Goal: Task Accomplishment & Management: Complete application form

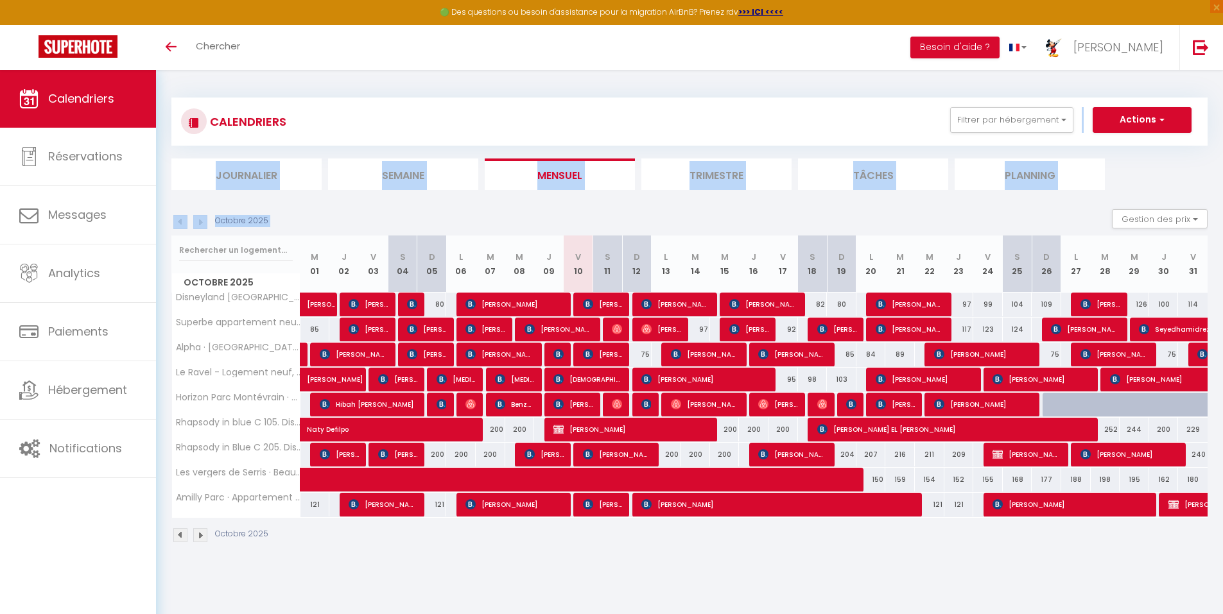
drag, startPoint x: 823, startPoint y: 133, endPoint x: 894, endPoint y: 223, distance: 115.1
click at [894, 223] on div "CALENDRIERS Filtrer par hébergement Tous Disneyland [GEOGRAPHIC_DATA], [GEOGRAP…" at bounding box center [689, 320] width 1036 height 471
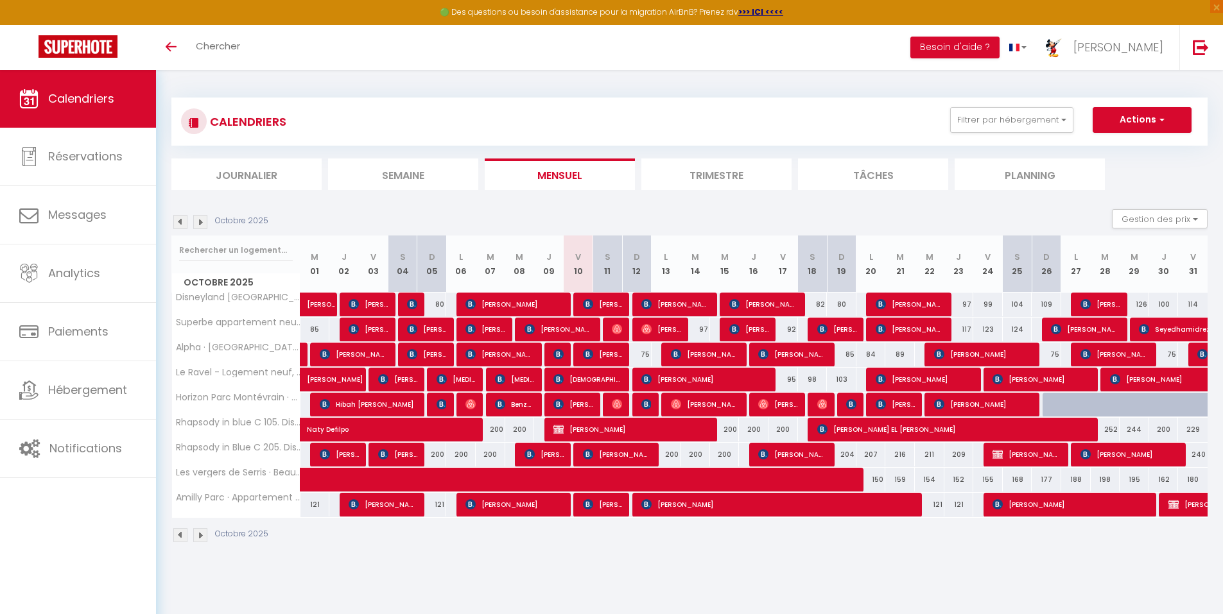
click at [901, 452] on div "216" at bounding box center [900, 455] width 30 height 24
type input "216"
type input "[DATE] Octobre 2025"
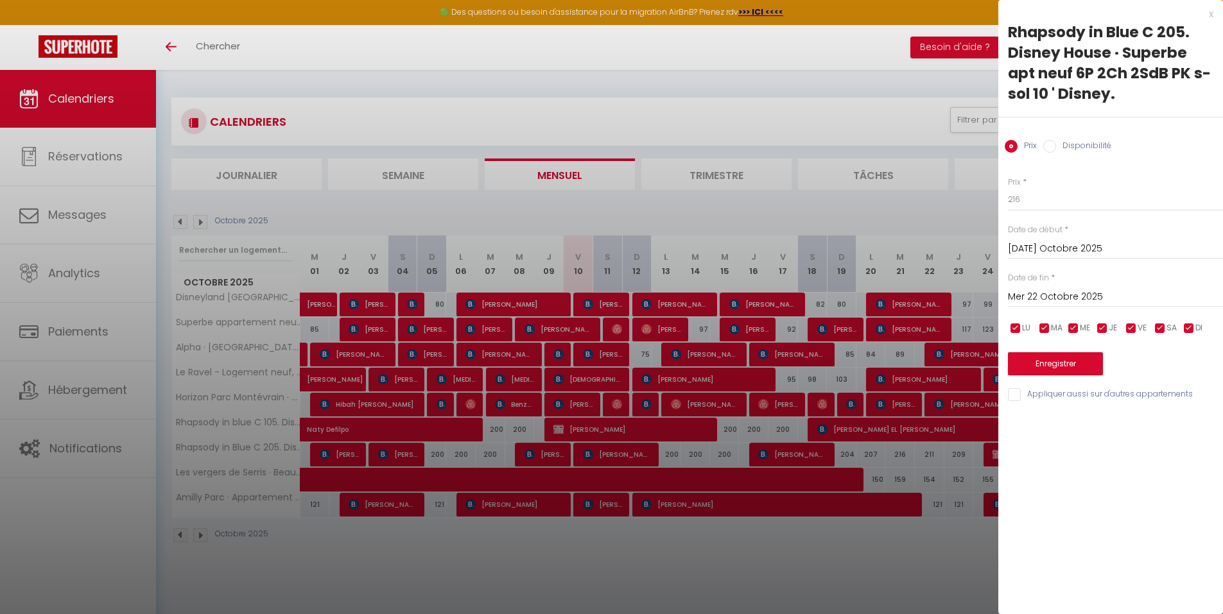
click at [1111, 291] on input "Mer 22 Octobre 2025" at bounding box center [1115, 297] width 215 height 17
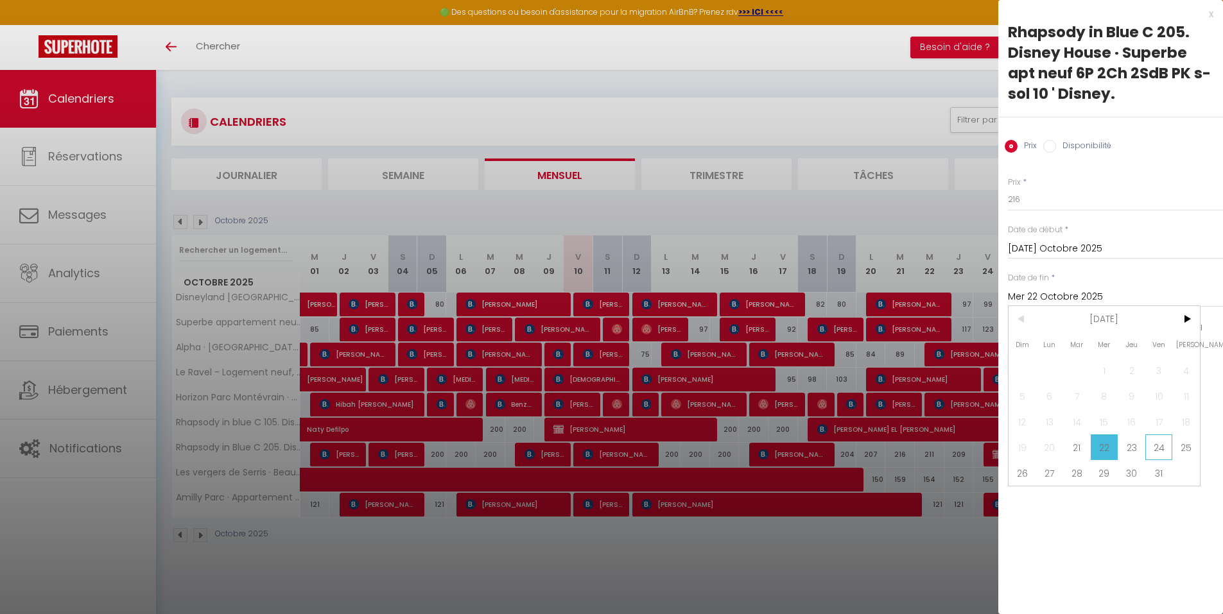
click at [1158, 446] on span "24" at bounding box center [1159, 448] width 28 height 26
type input "Ven 24 Octobre 2025"
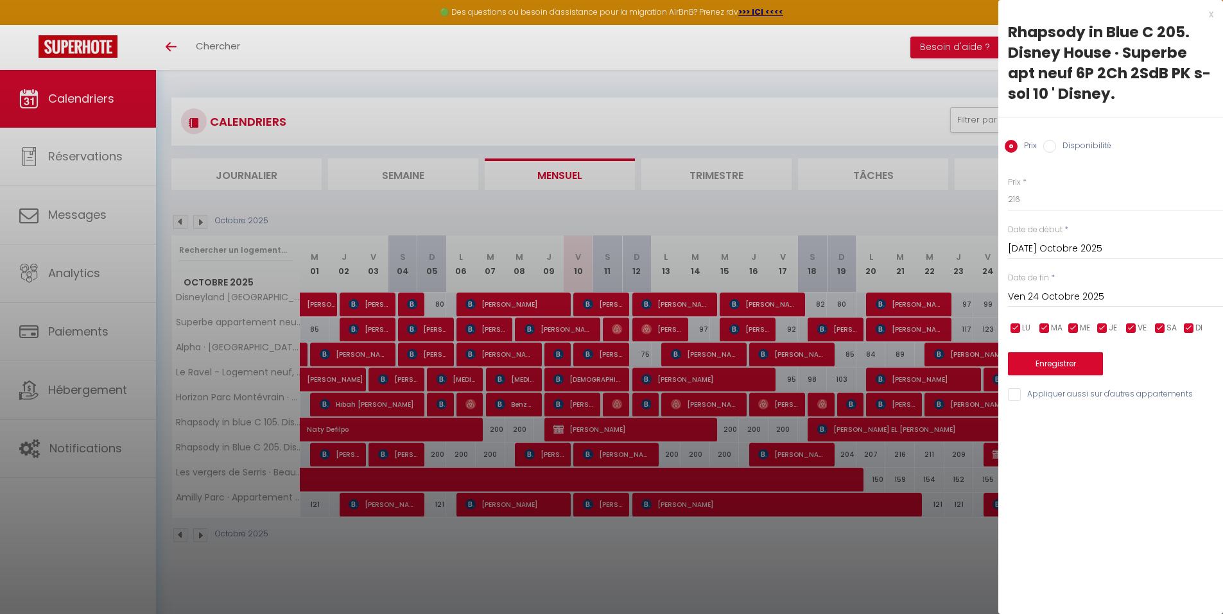
click at [1050, 149] on input "Disponibilité" at bounding box center [1049, 146] width 13 height 13
radio input "true"
radio input "false"
click at [1056, 196] on select "Disponible Indisponible" at bounding box center [1115, 200] width 215 height 24
select select "0"
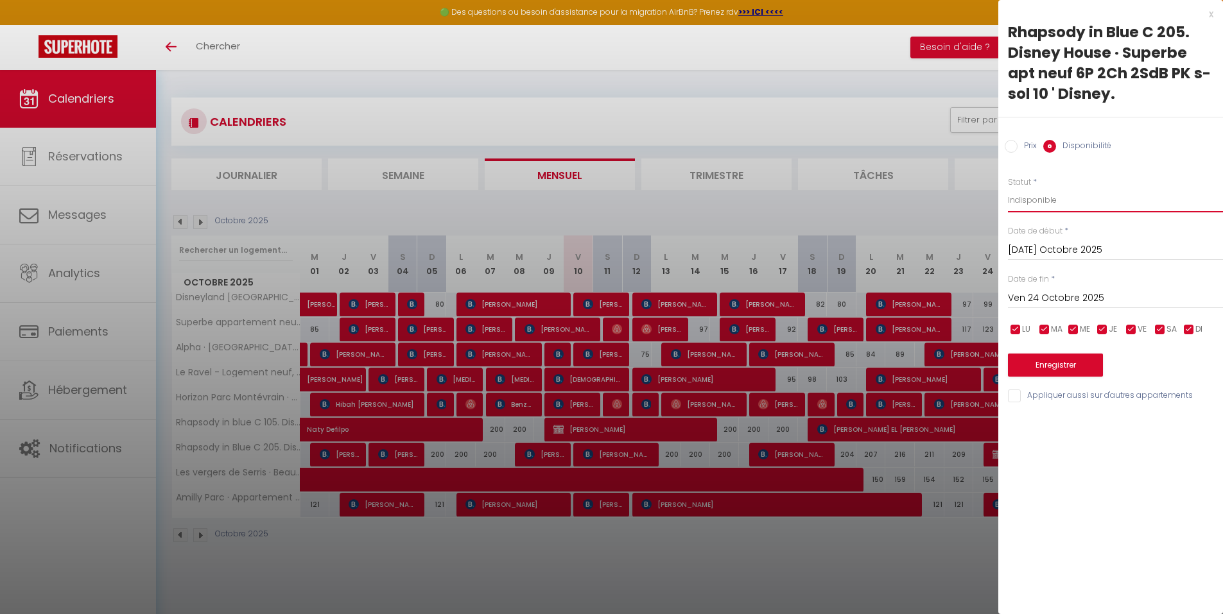
click at [1008, 188] on select "Disponible Indisponible" at bounding box center [1115, 200] width 215 height 24
click at [1052, 363] on button "Enregistrer" at bounding box center [1055, 365] width 95 height 23
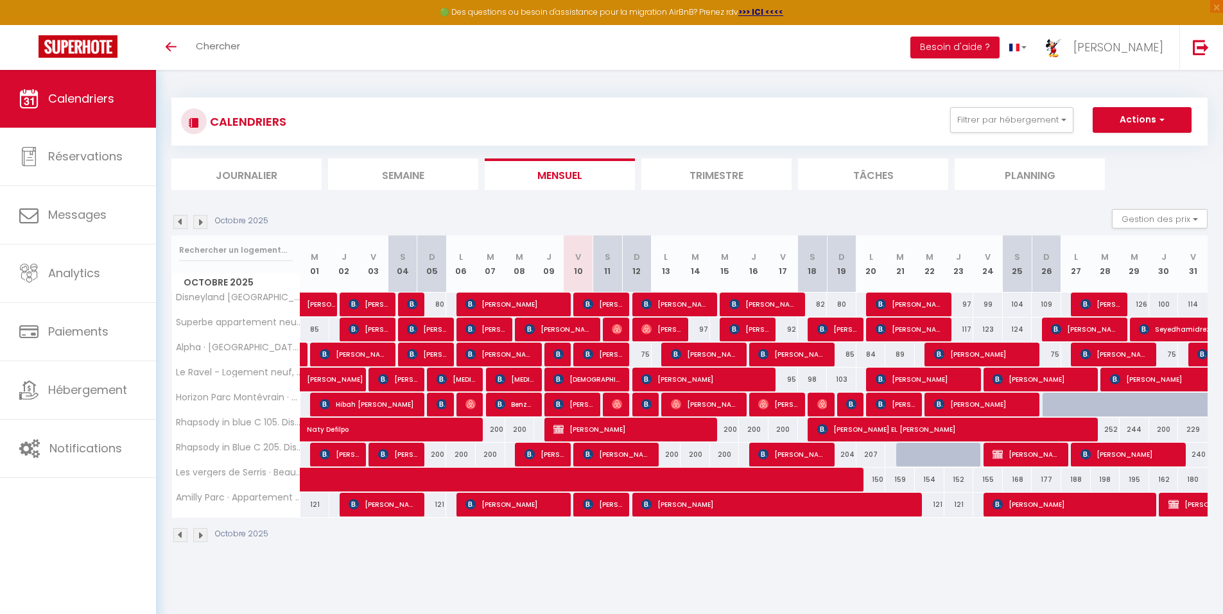
click at [973, 203] on section "Octobre 2025 Gestion des prix Nb Nuits minimum Règles Disponibilité Octobre 202…" at bounding box center [689, 376] width 1036 height 360
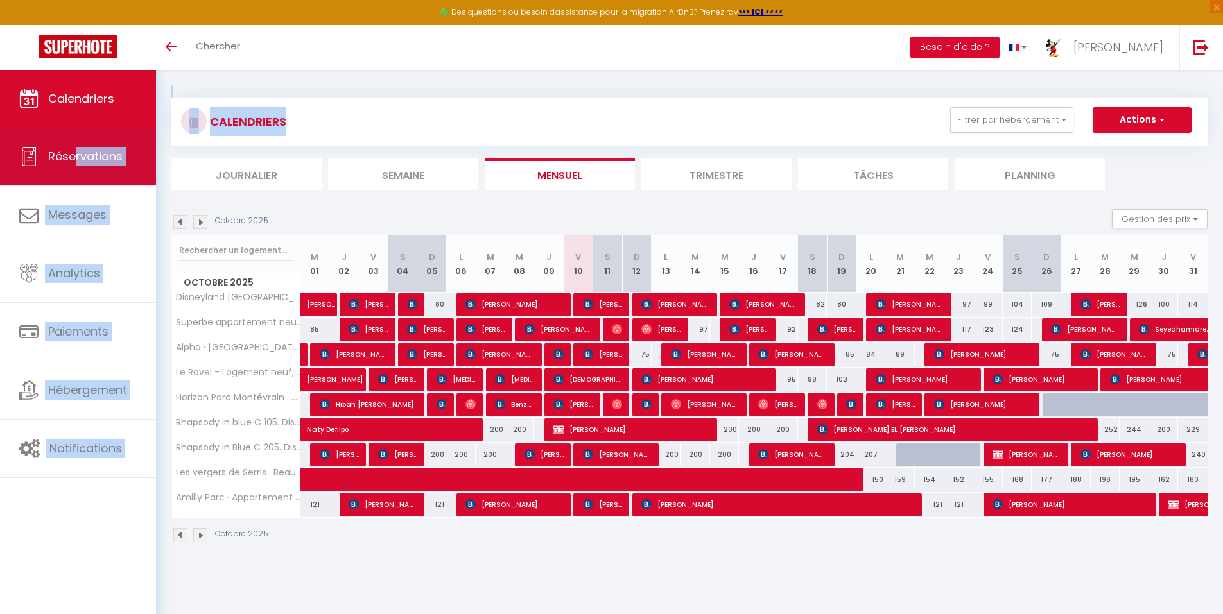
drag, startPoint x: 304, startPoint y: 118, endPoint x: 77, endPoint y: 157, distance: 229.9
click at [77, 157] on div "🟢 Des questions ou besoin d'assistance pour la migration AirBnB? Prenez rdv >>>…" at bounding box center [611, 320] width 1223 height 501
click at [77, 157] on span "Réservations" at bounding box center [85, 156] width 74 height 16
select select "not_cancelled"
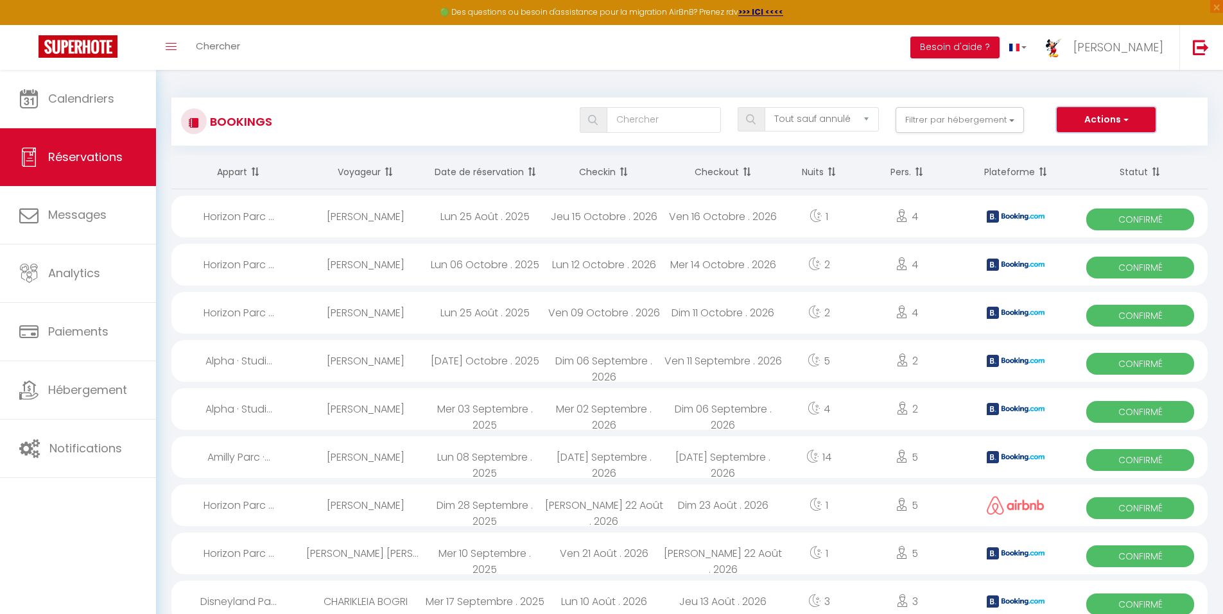
click at [1099, 118] on button "Actions" at bounding box center [1106, 120] width 99 height 26
click at [1082, 147] on link "Nouvelle Réservation" at bounding box center [1086, 147] width 137 height 17
select select
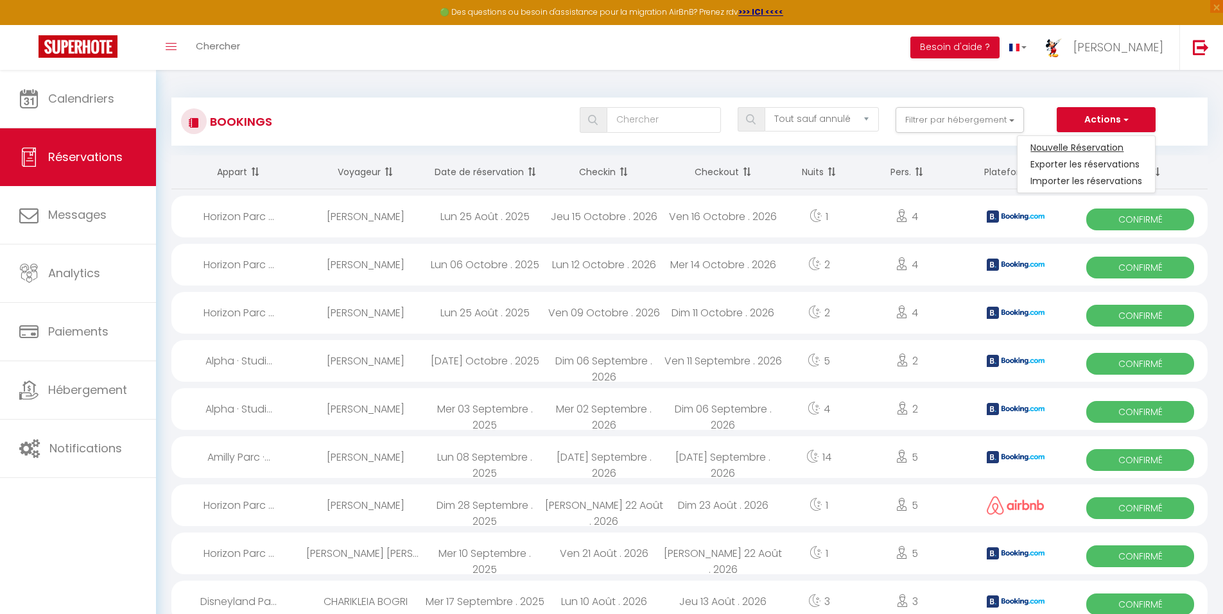
select select
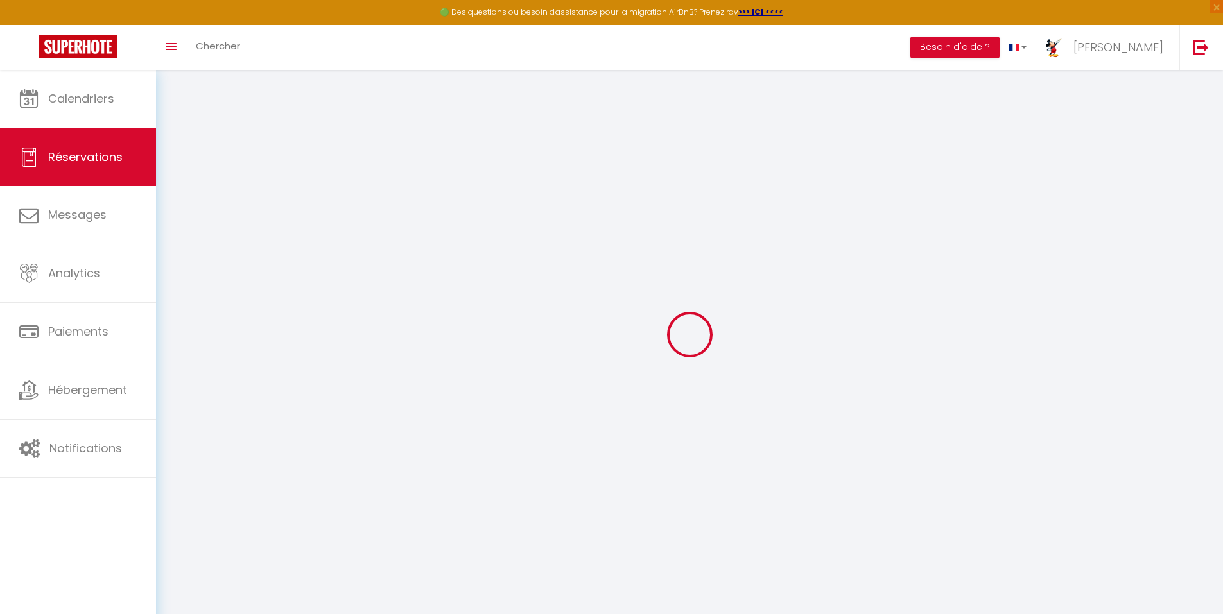
select select
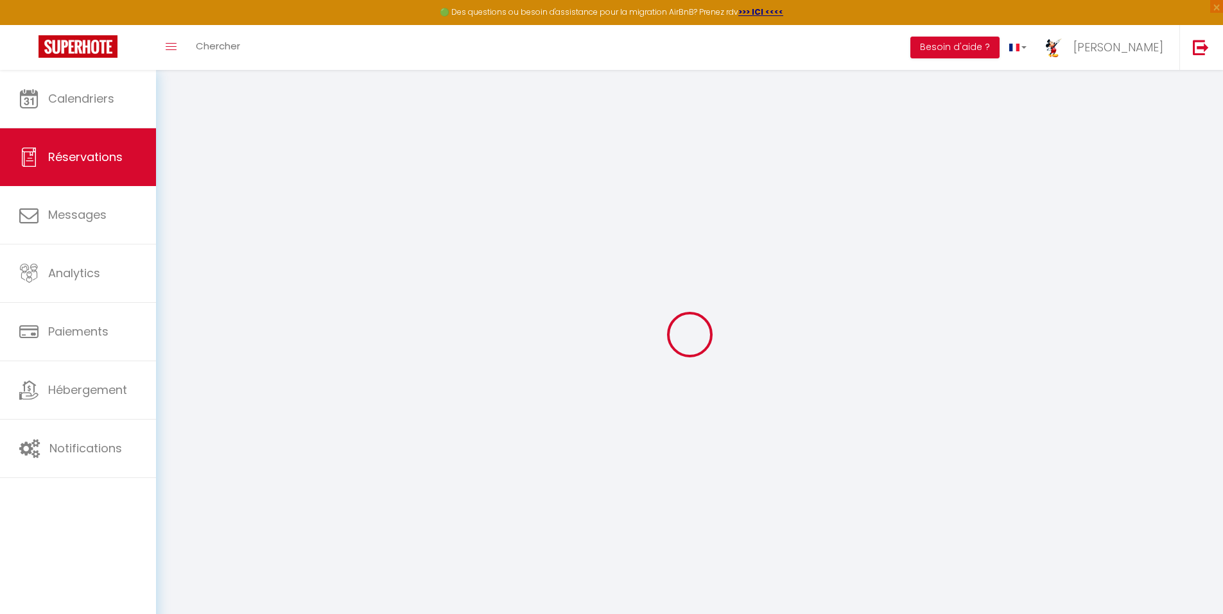
select select
checkbox input "false"
select select
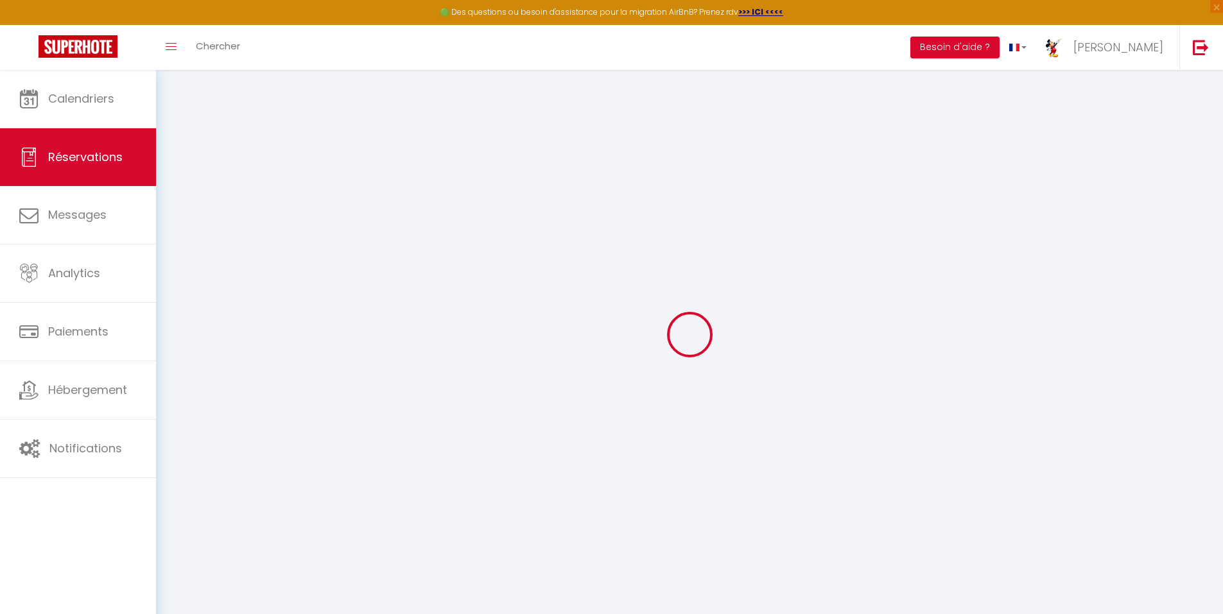
select select
checkbox input "false"
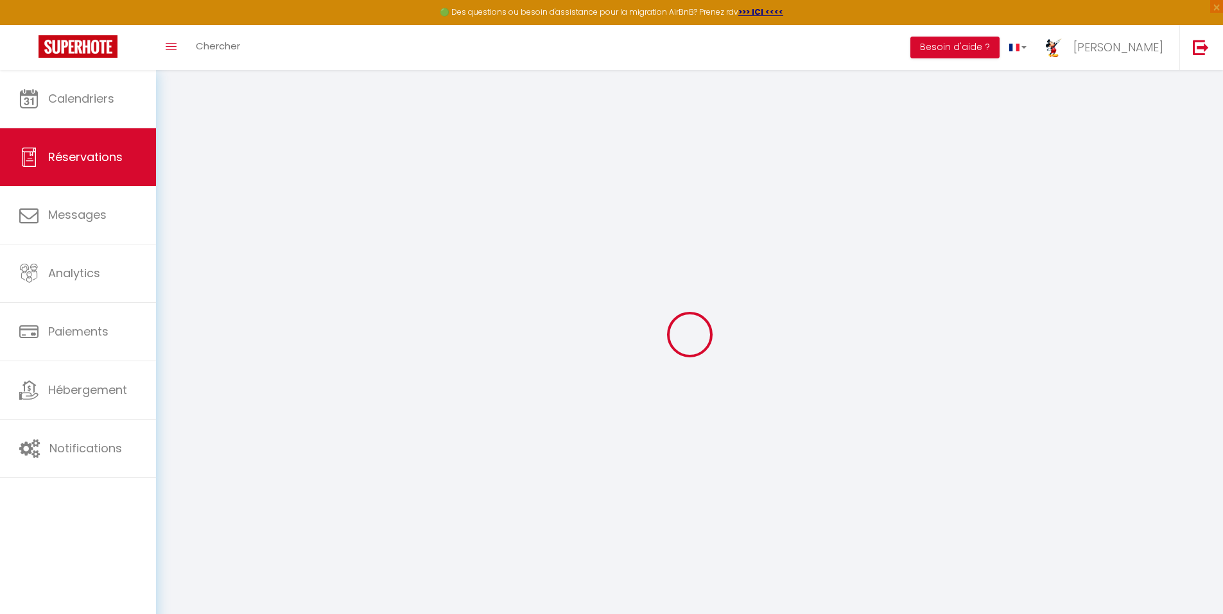
select select
checkbox input "false"
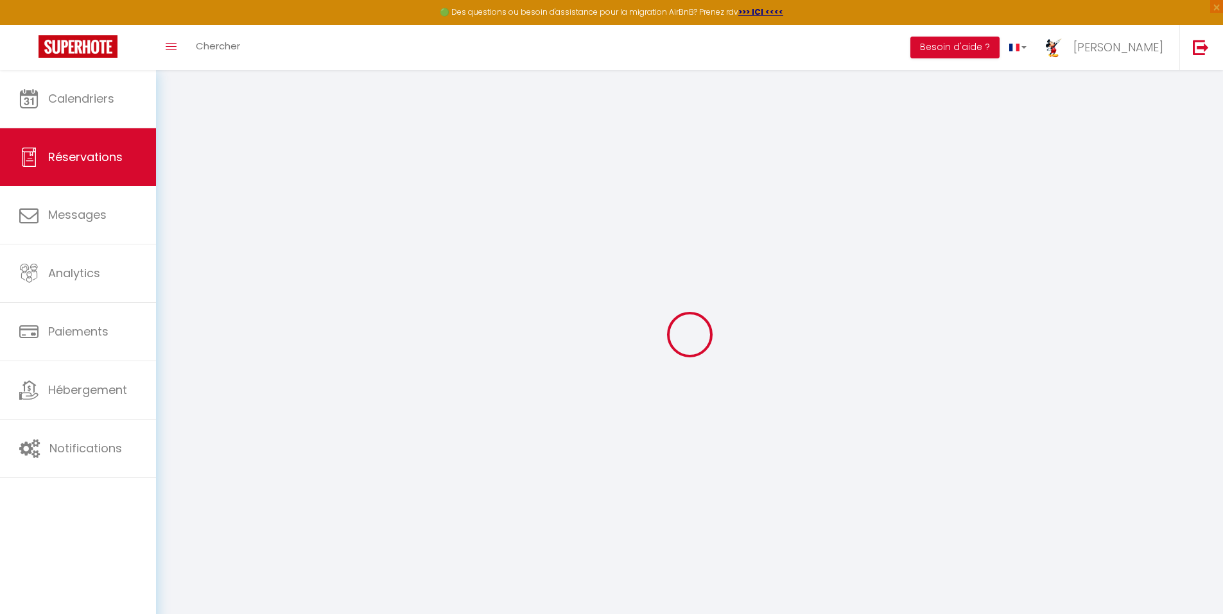
select select
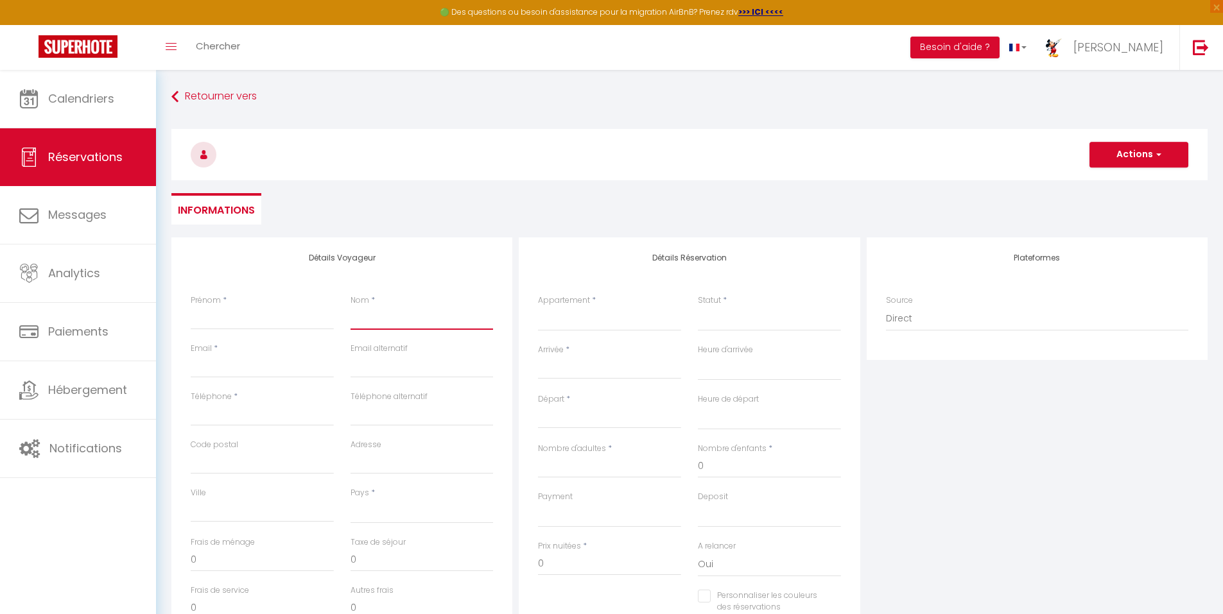
click at [388, 322] on input "Nom" at bounding box center [422, 318] width 143 height 23
type input "I"
select select
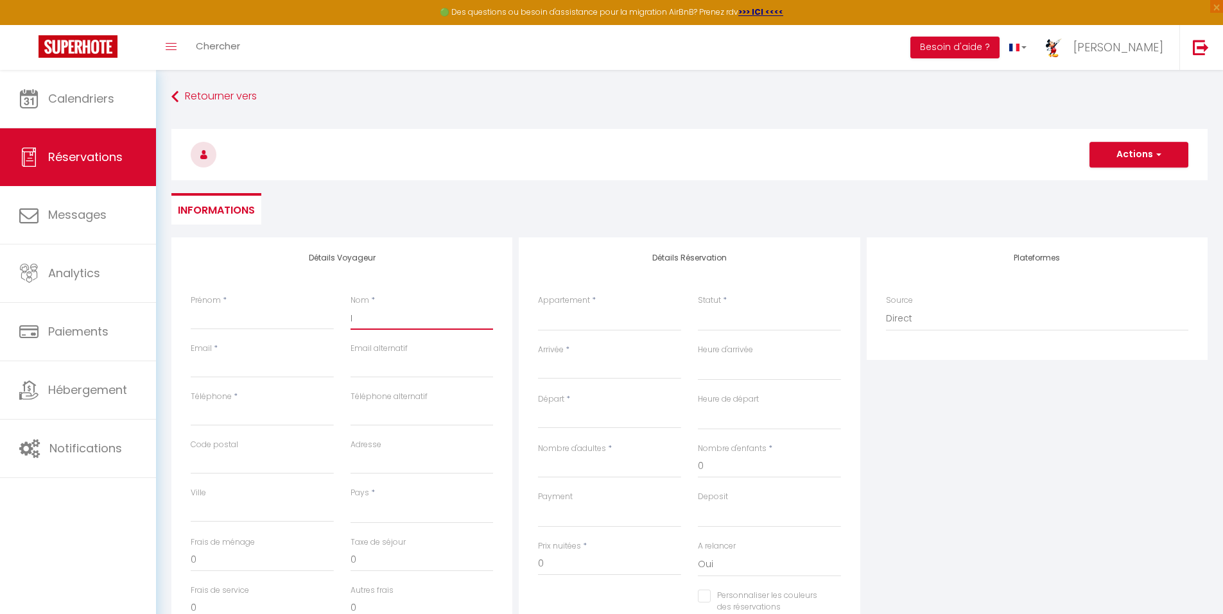
select select
checkbox input "false"
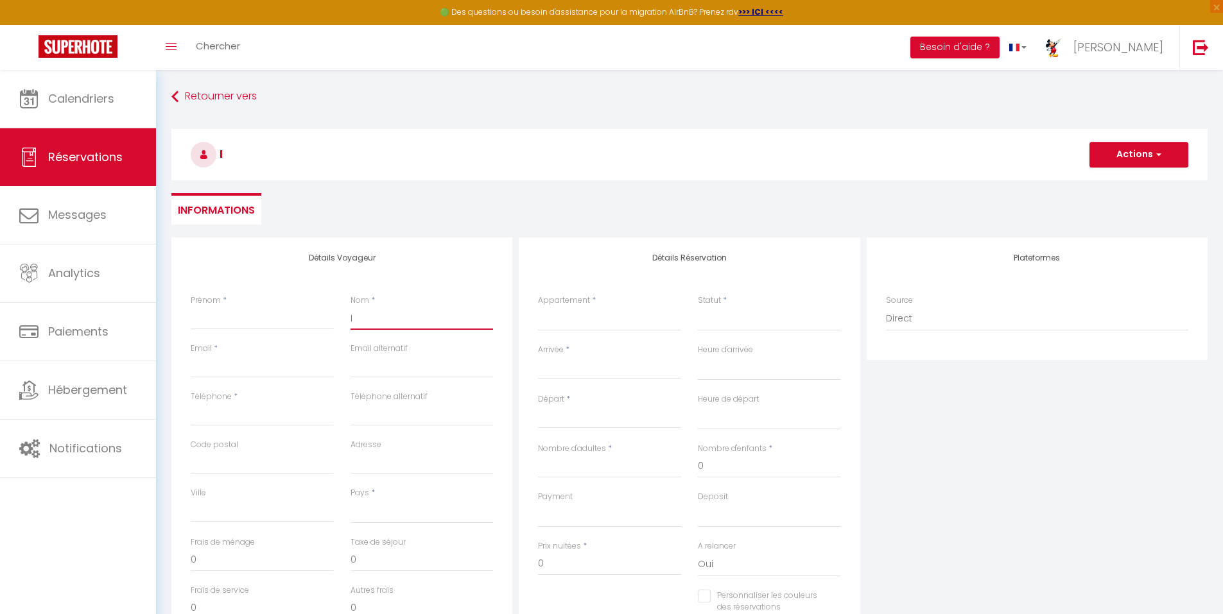
type input "IS"
select select
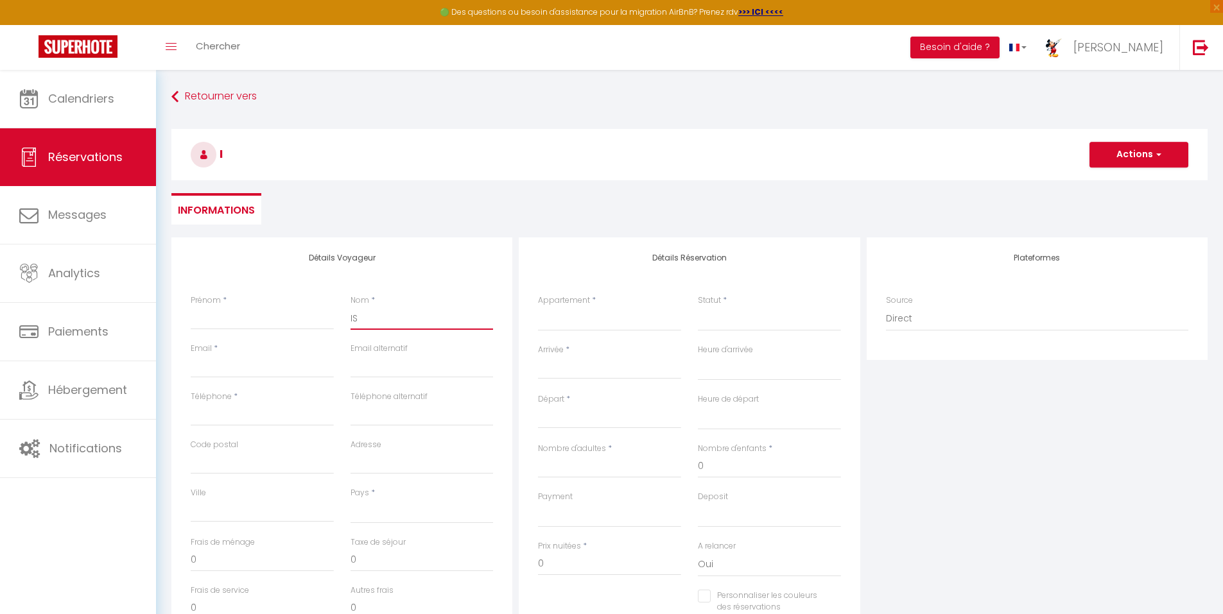
select select
checkbox input "false"
type input "ISS"
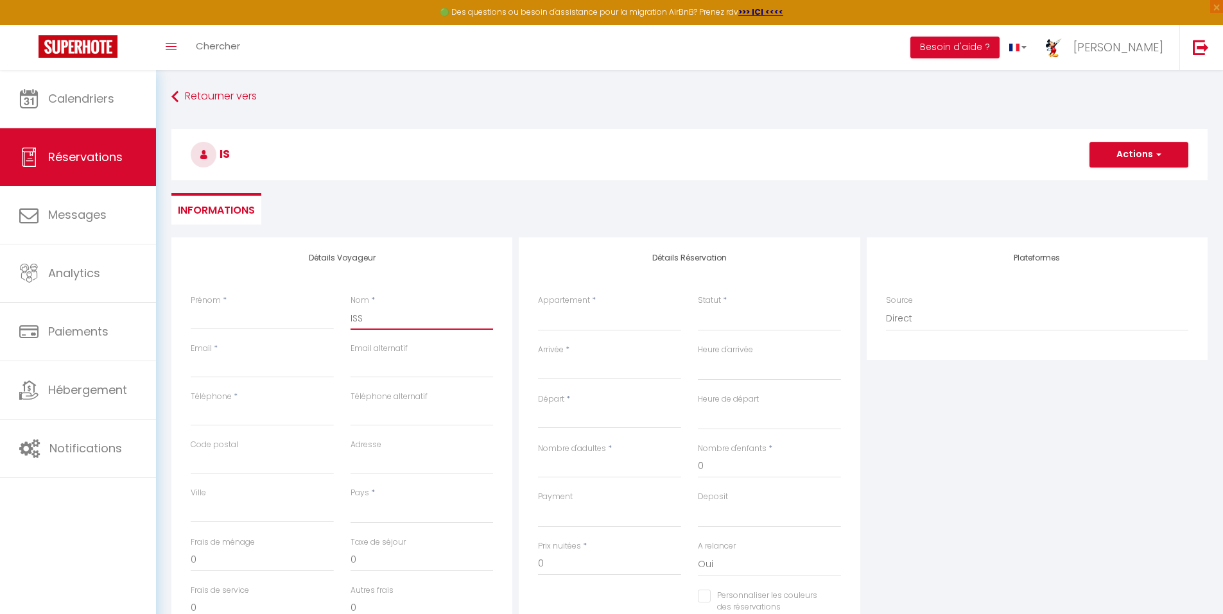
select select
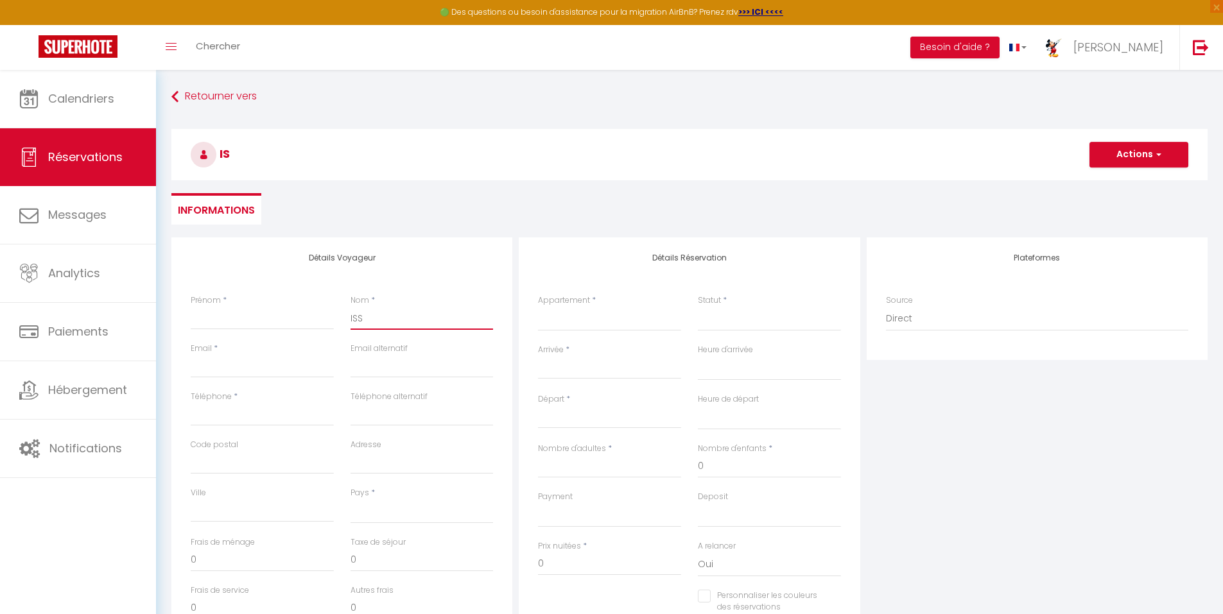
select select
checkbox input "false"
type input "ISSO"
select select
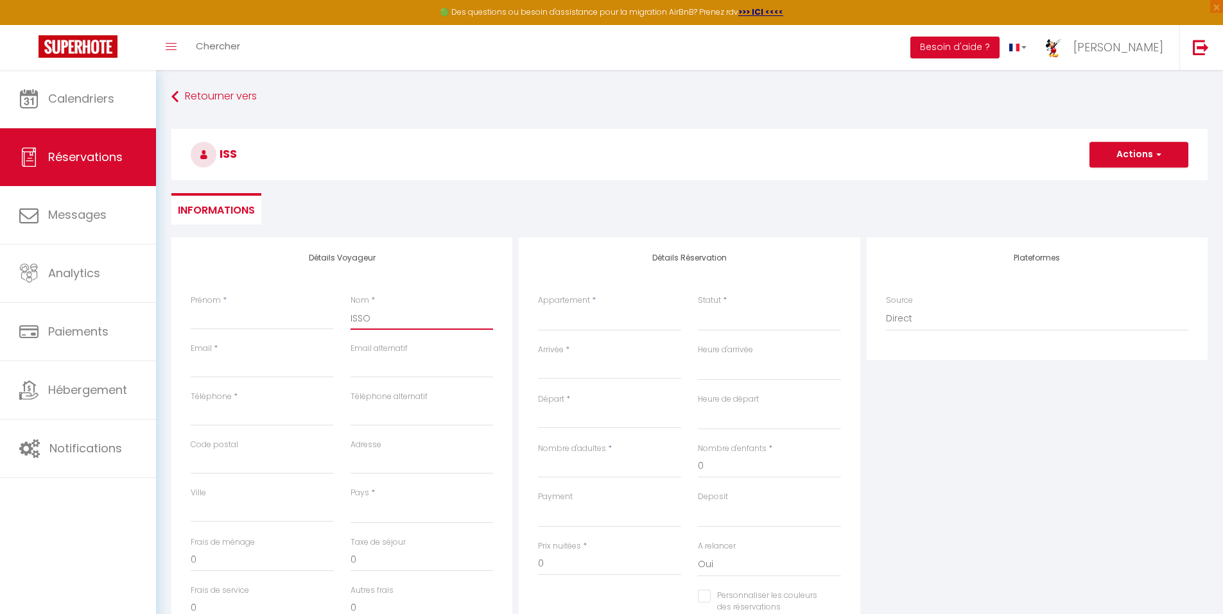
select select
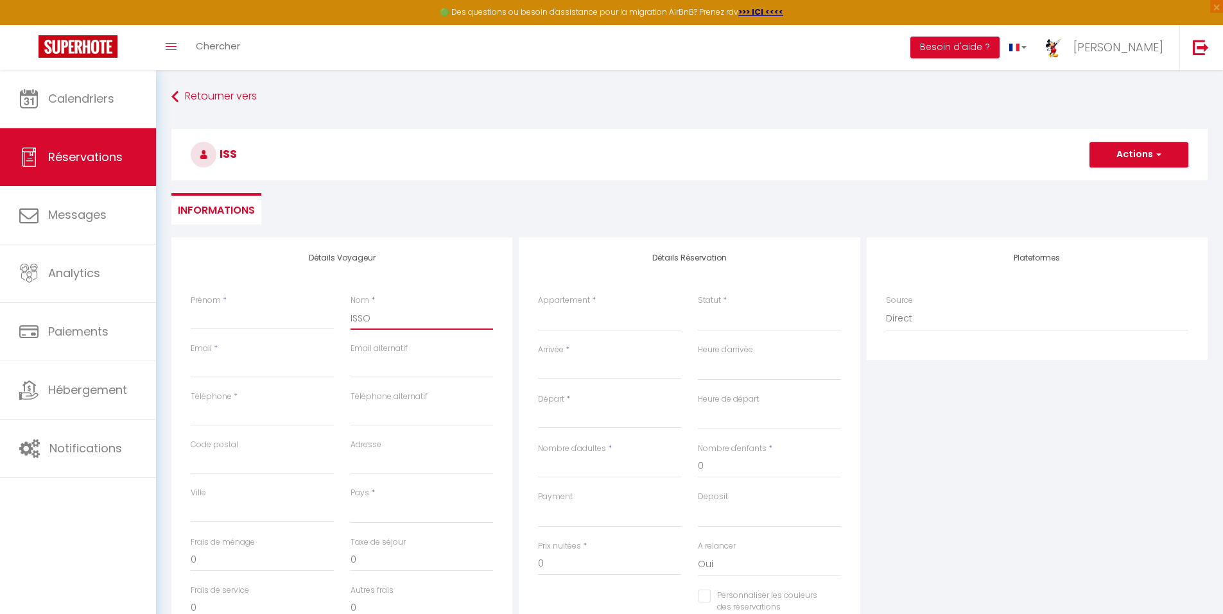
select select
checkbox input "false"
type input "ISSOP"
select select
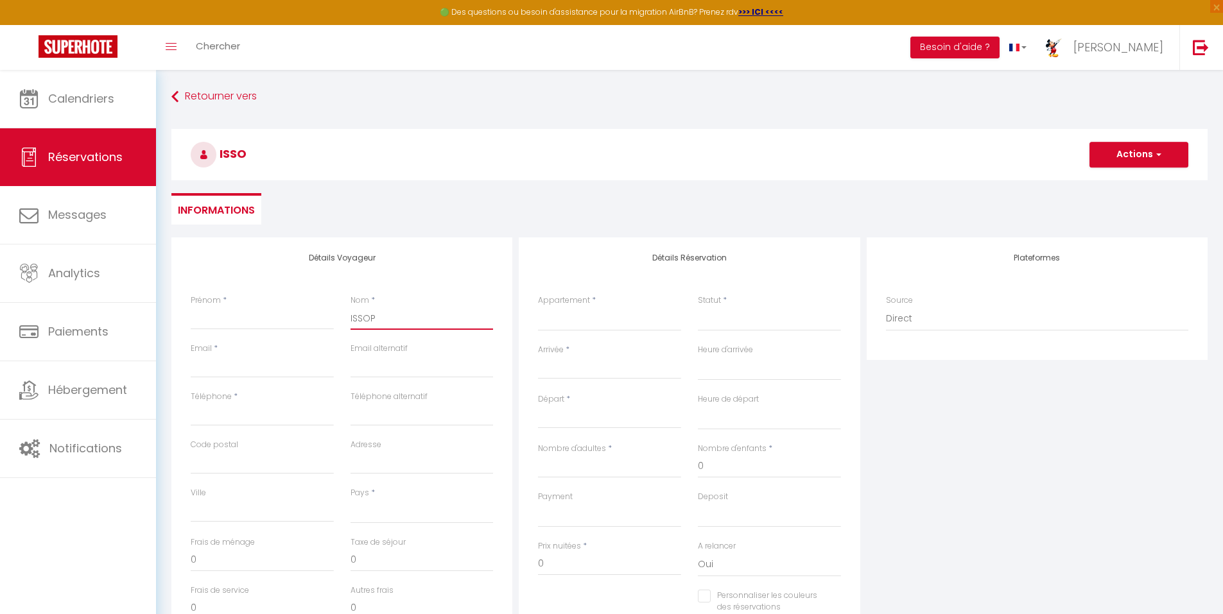
select select
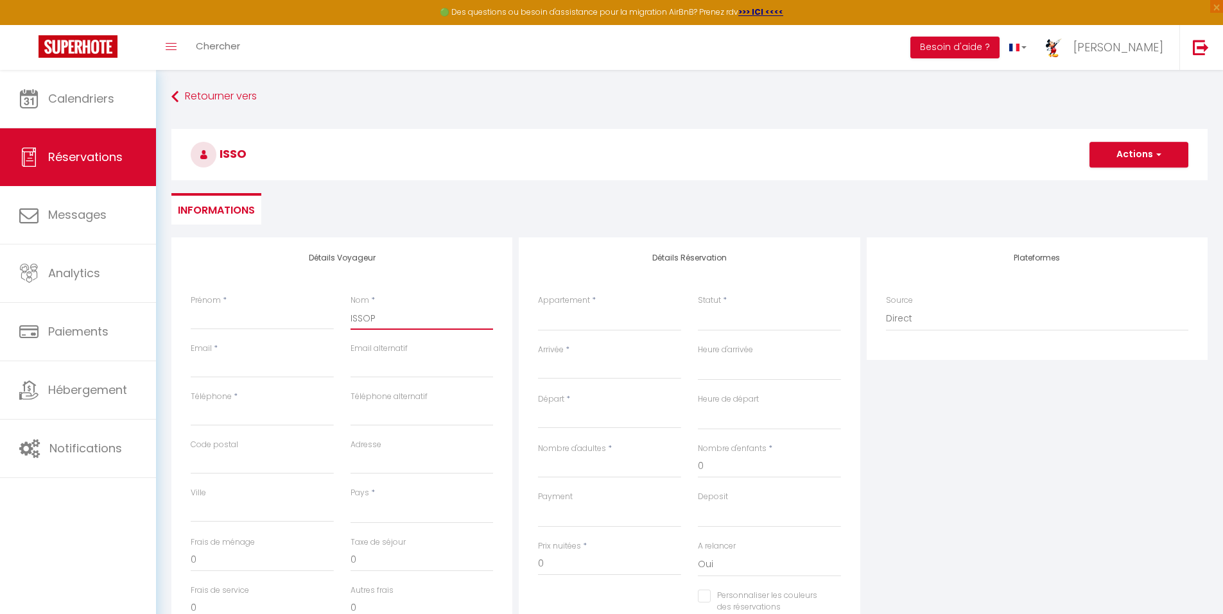
checkbox input "false"
type input "ISSOP"
click at [252, 409] on input "Téléphone" at bounding box center [262, 414] width 143 height 23
type input "+"
select select
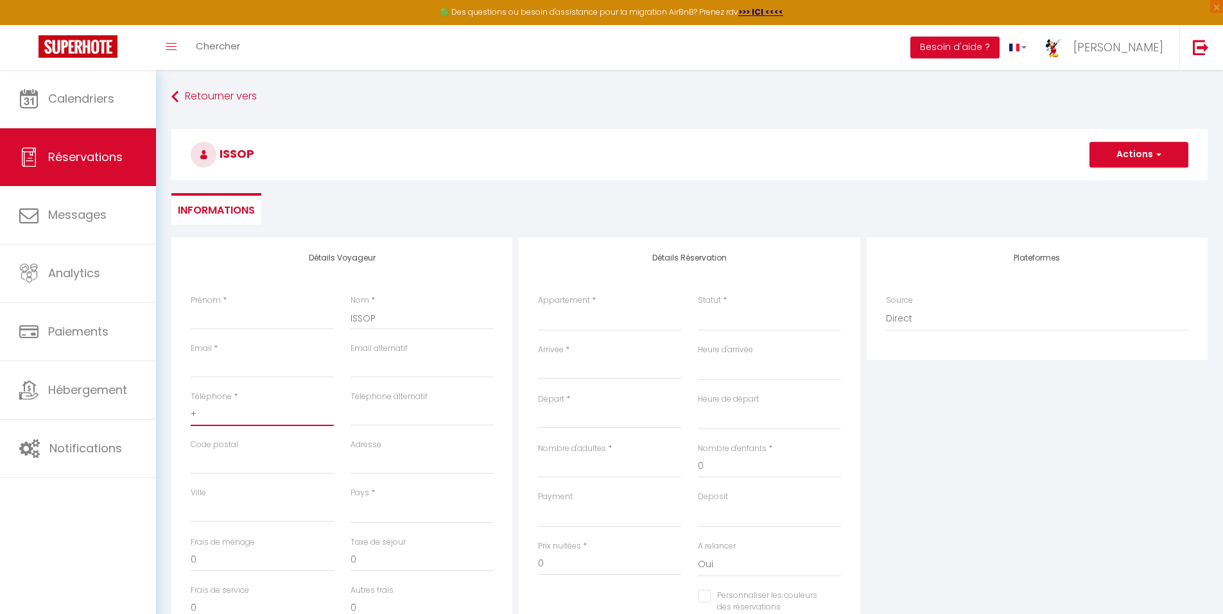
select select
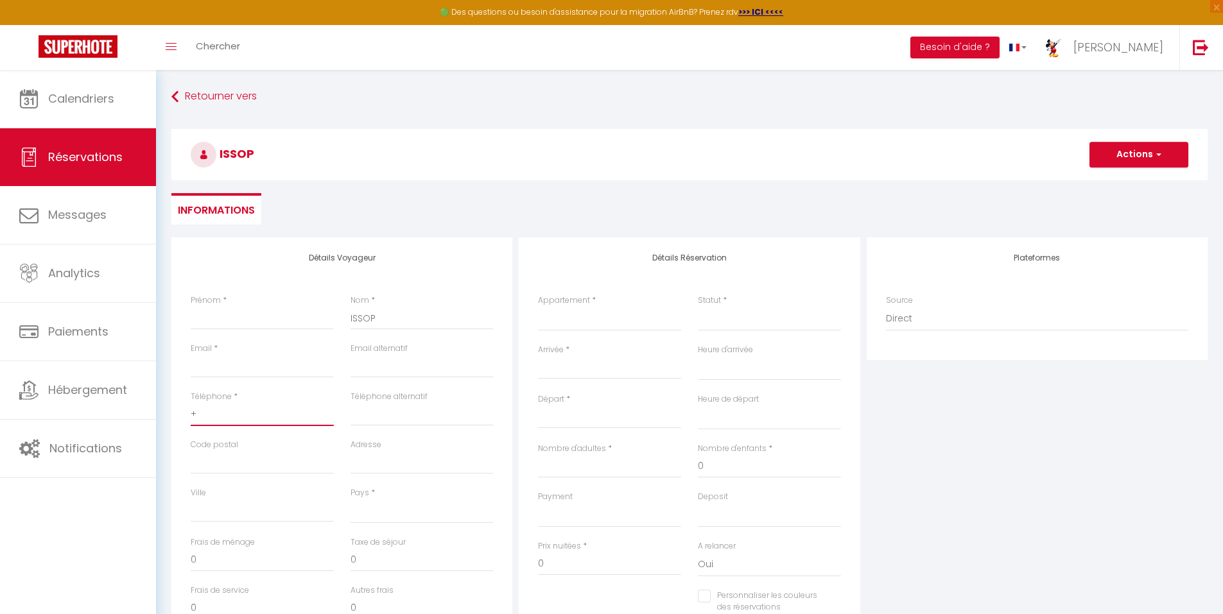
select select
checkbox input "false"
type input "+2"
select select
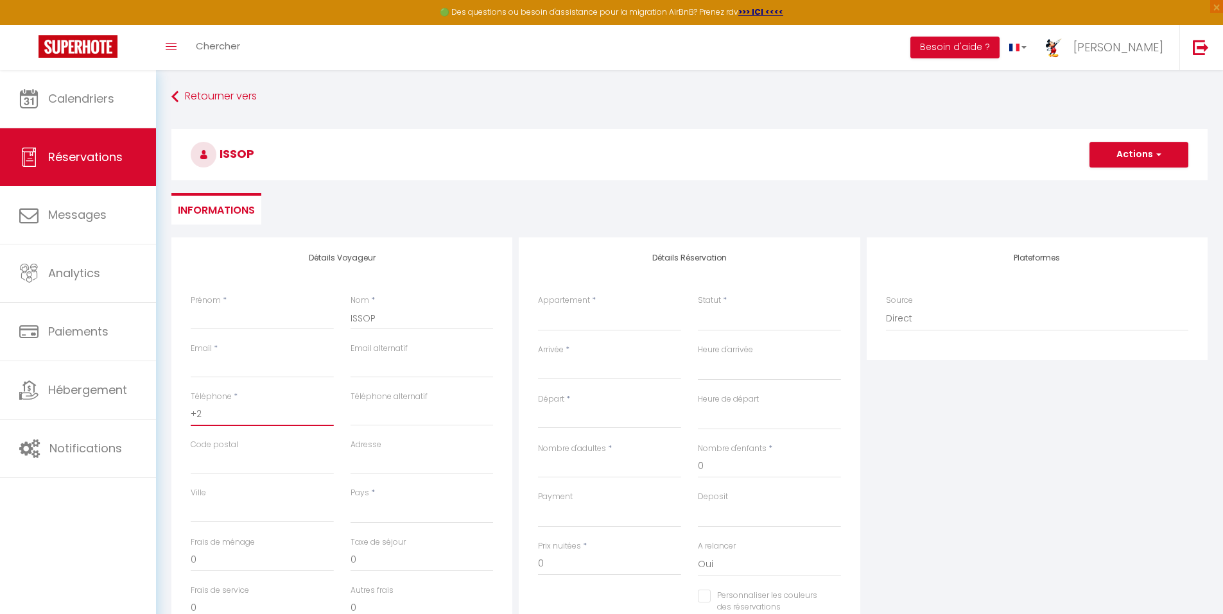
select select
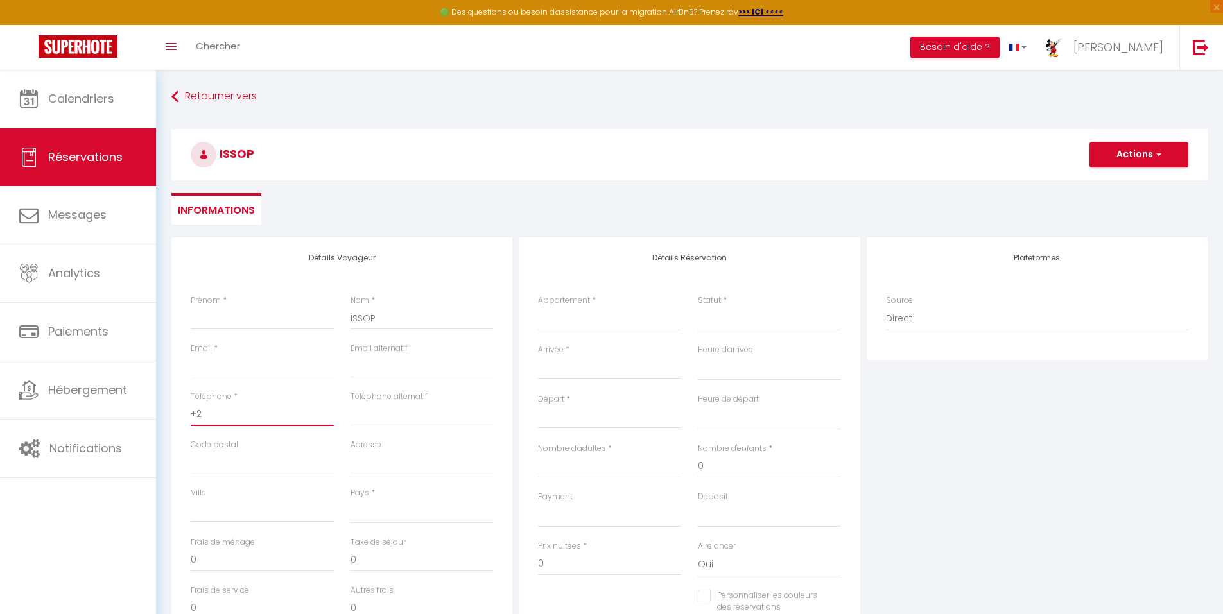
checkbox input "false"
type input "+26"
select select
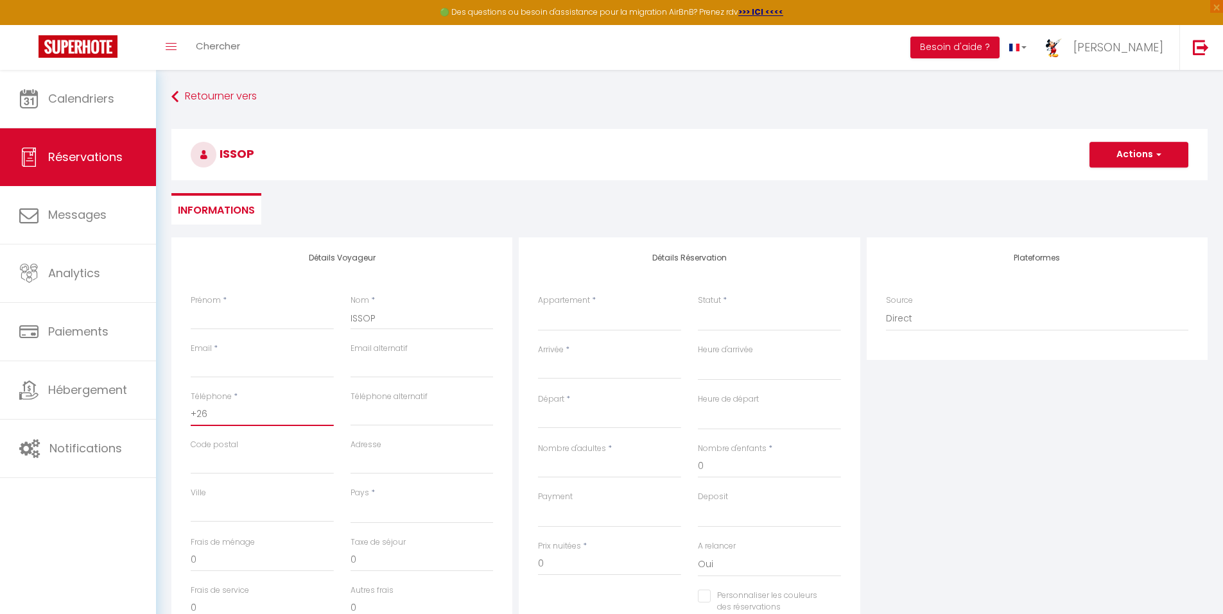
select select
checkbox input "false"
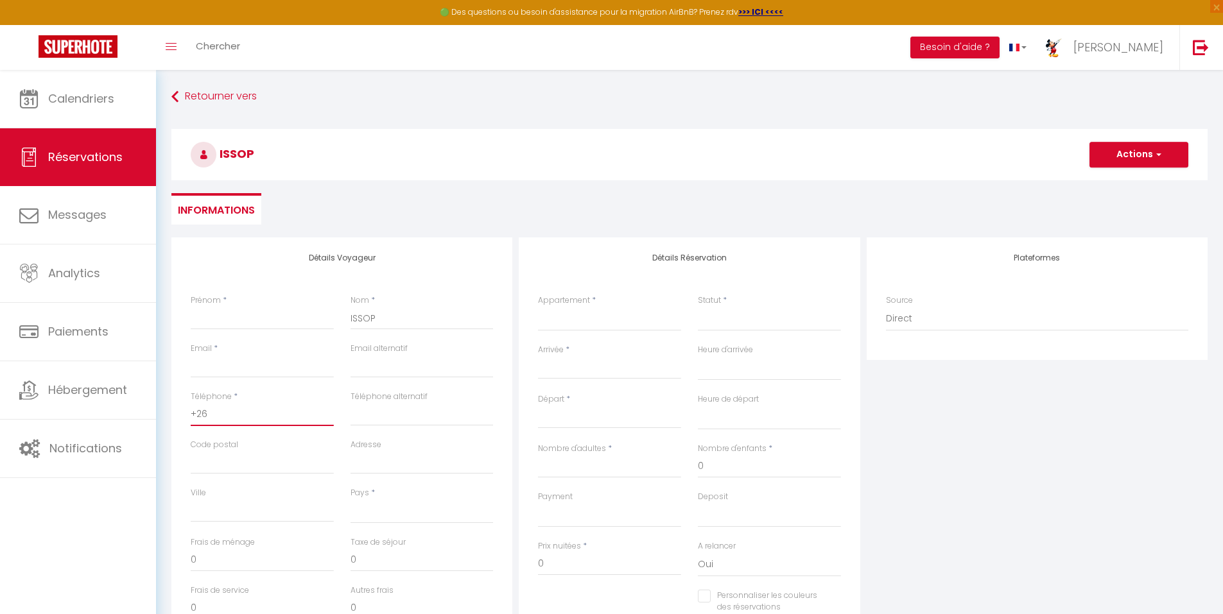
type input "+262"
select select
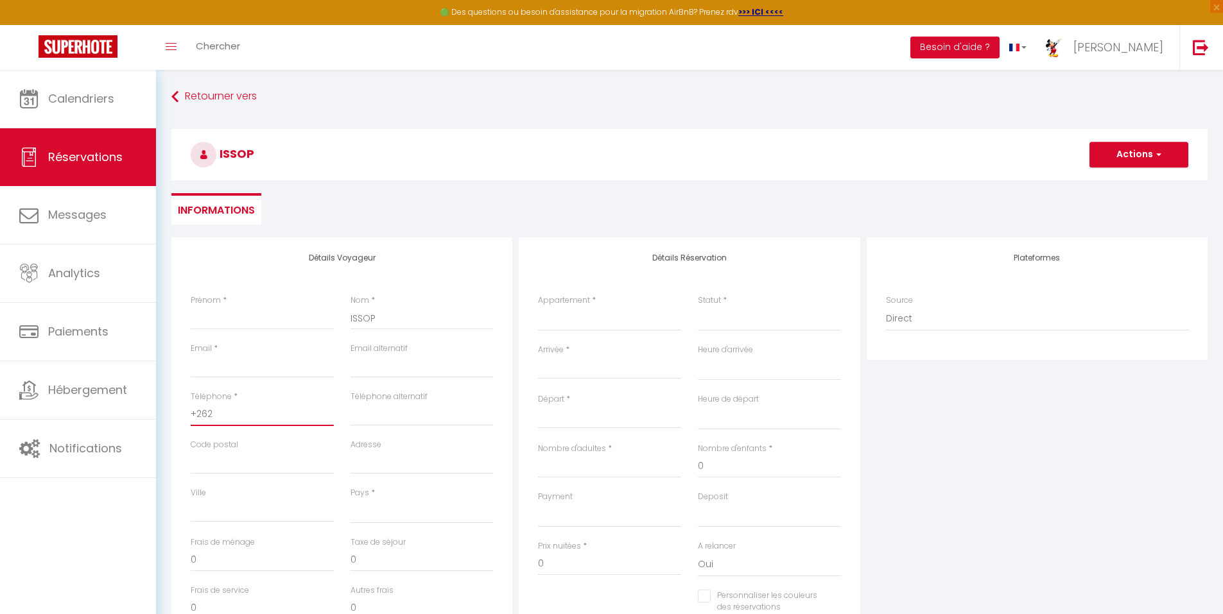
select select
checkbox input "false"
type input "+2626"
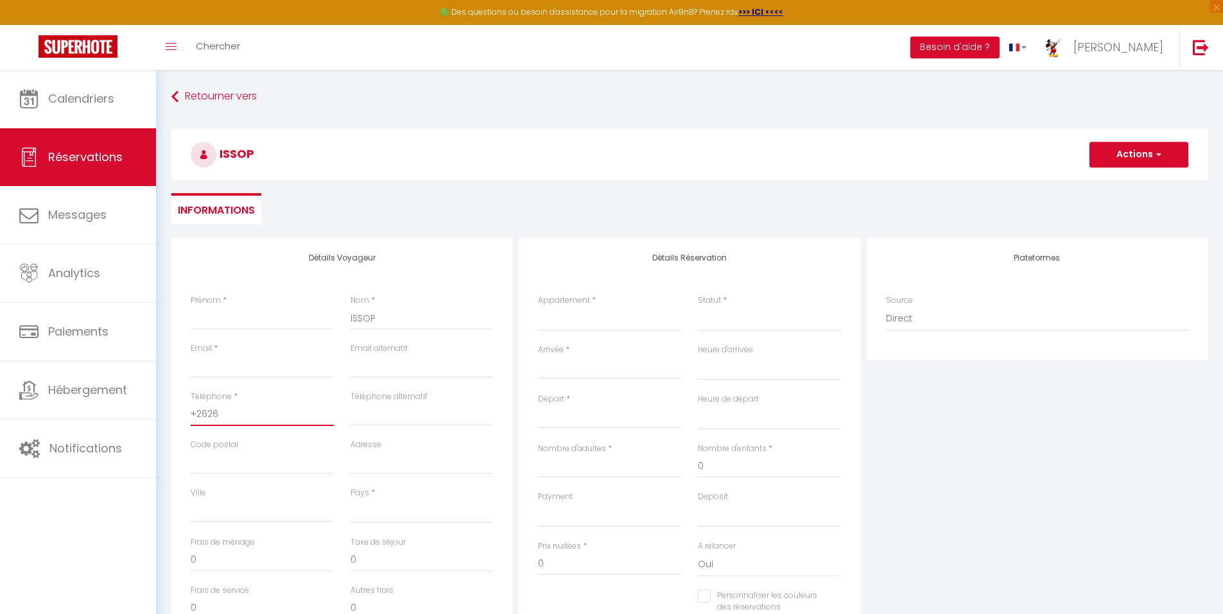
select select
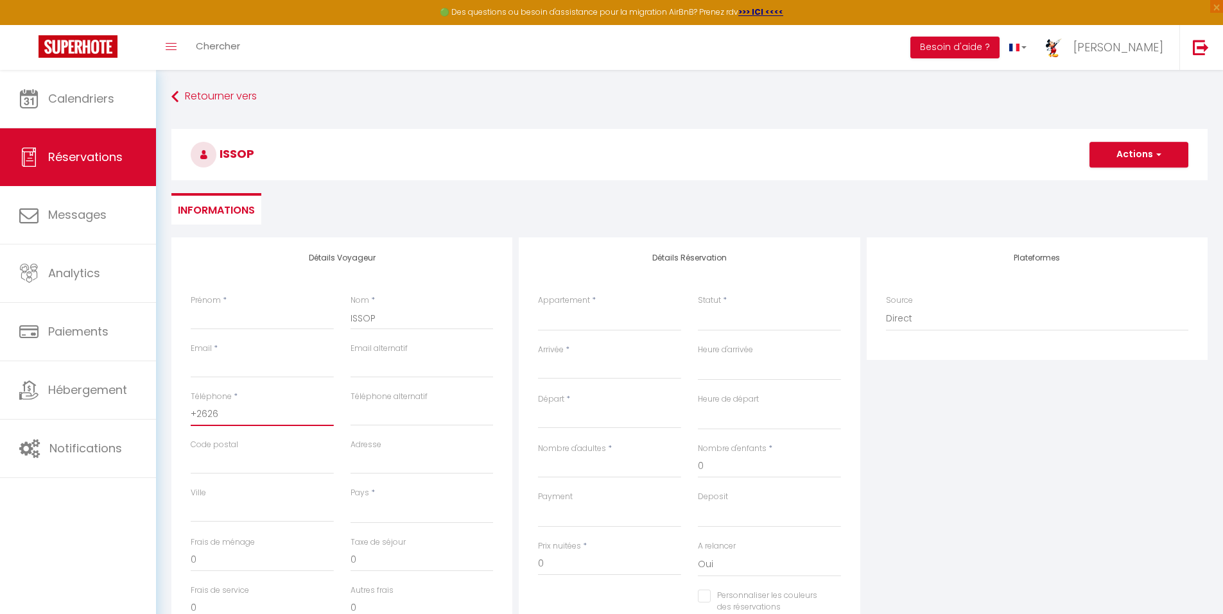
select select
checkbox input "false"
type input "+26269"
select select
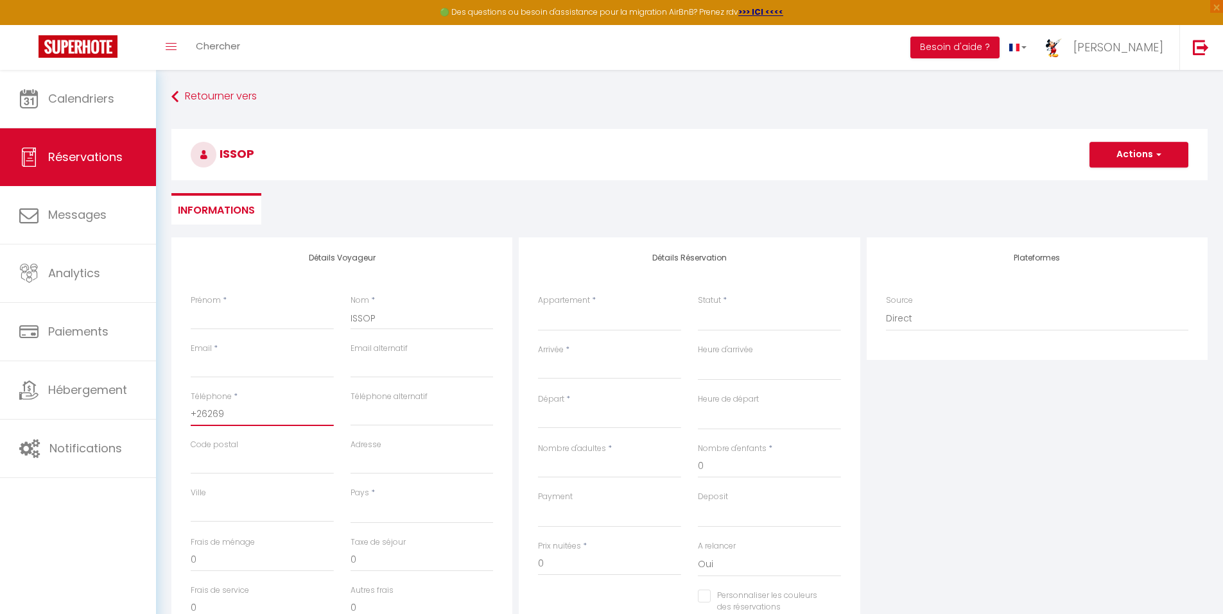
select select
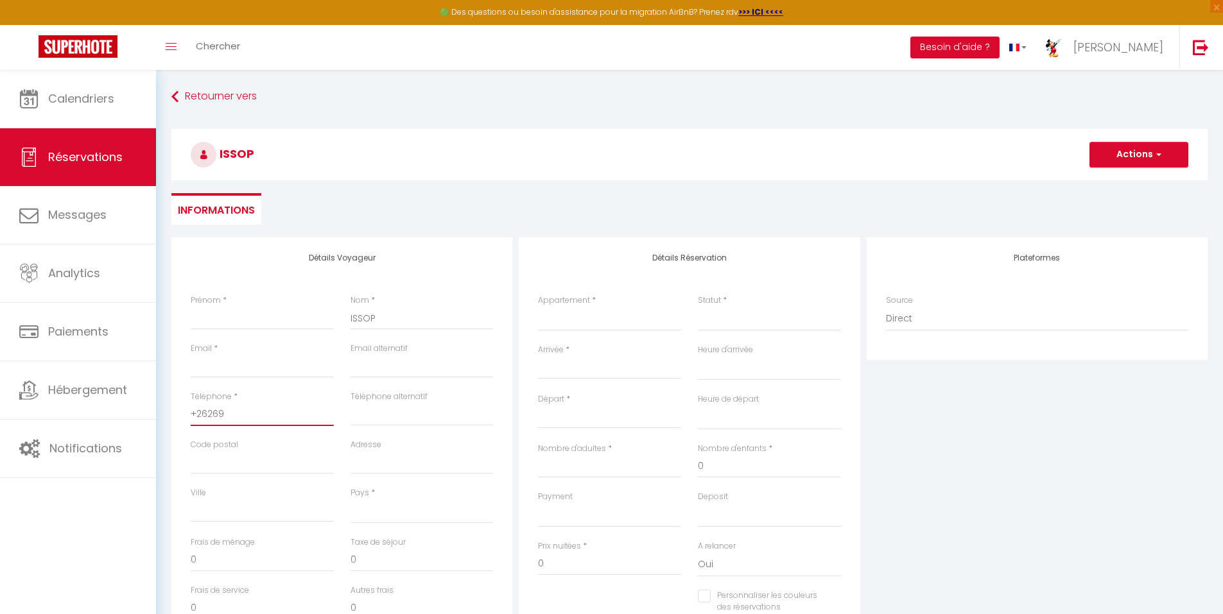
select select
checkbox input "false"
type input "+262692"
select select
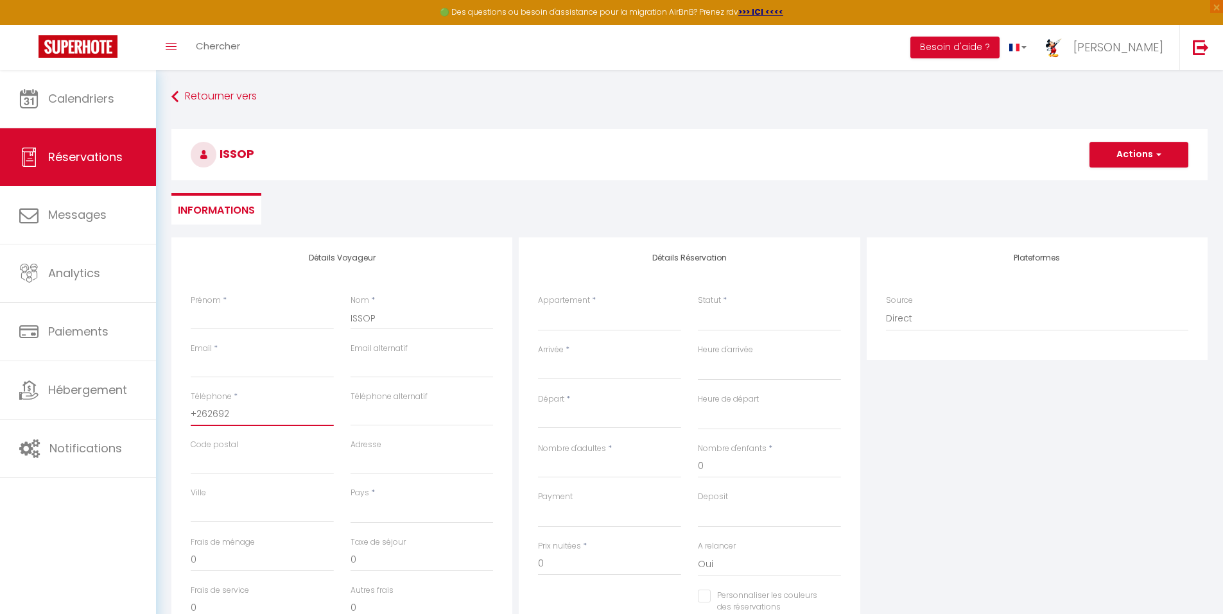
select select
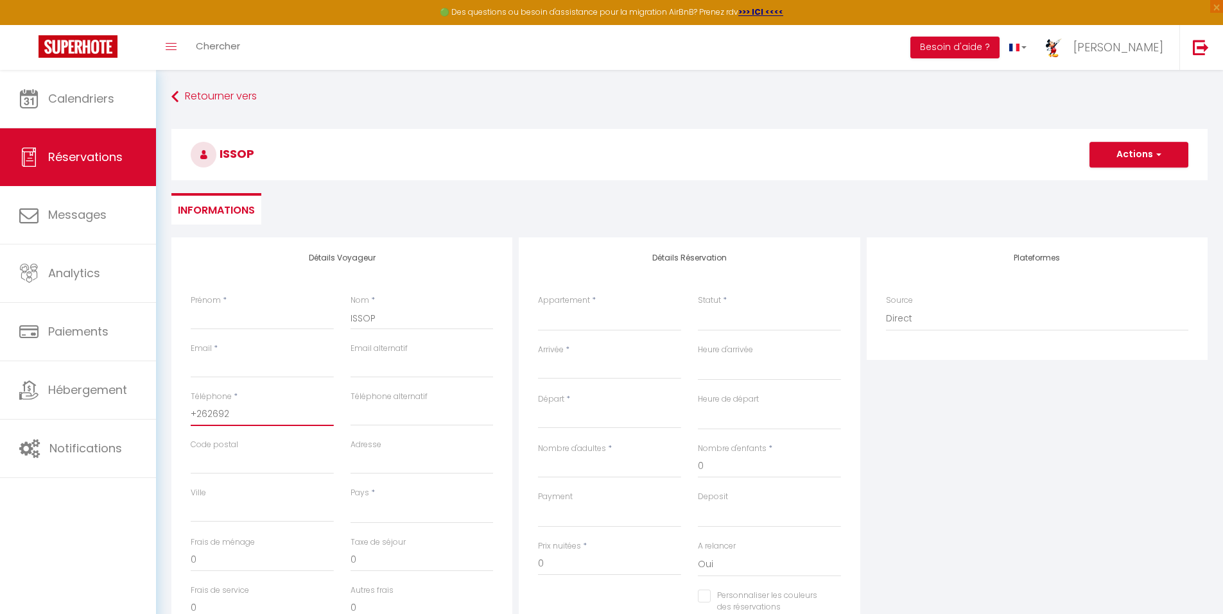
checkbox input "false"
type input "+2626926"
select select
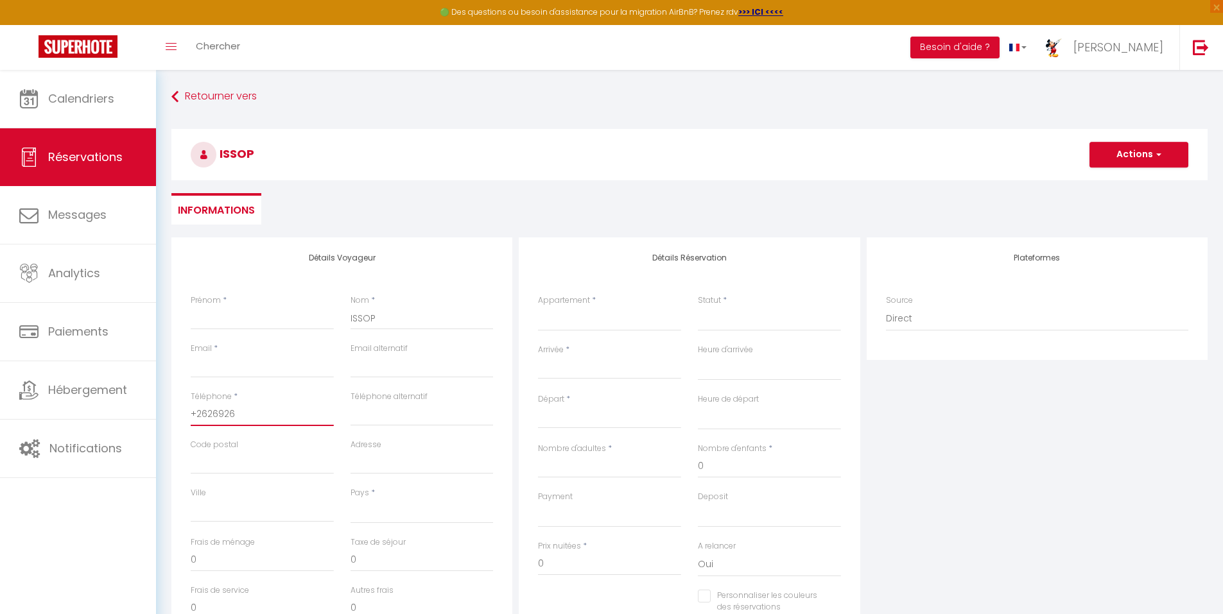
select select
checkbox input "false"
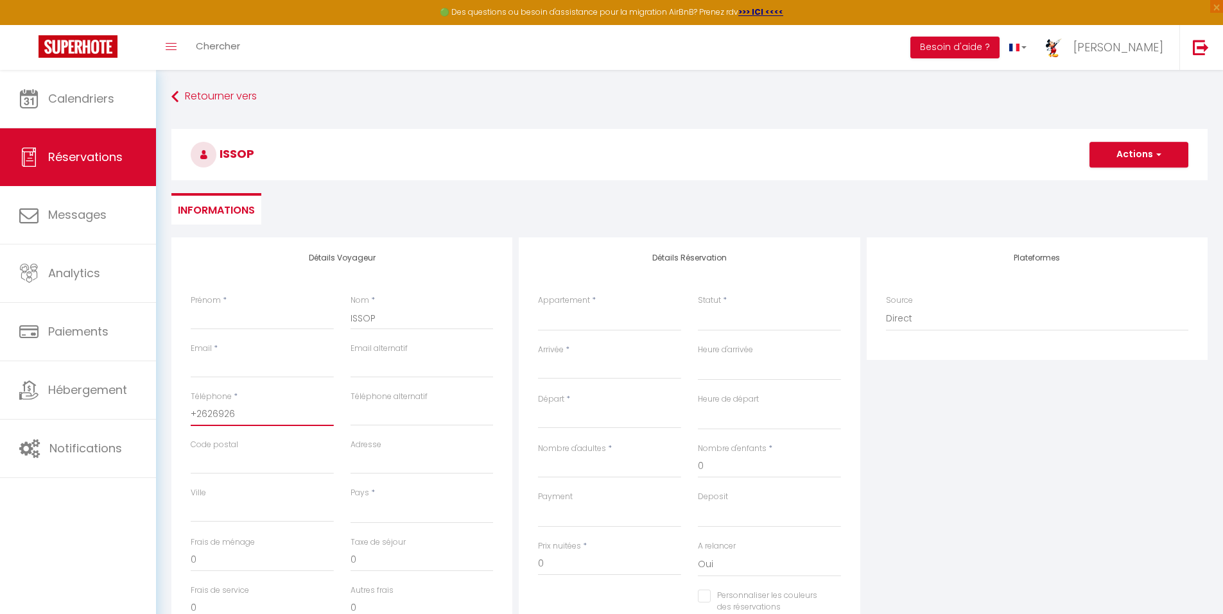
type input "+26269261"
select select
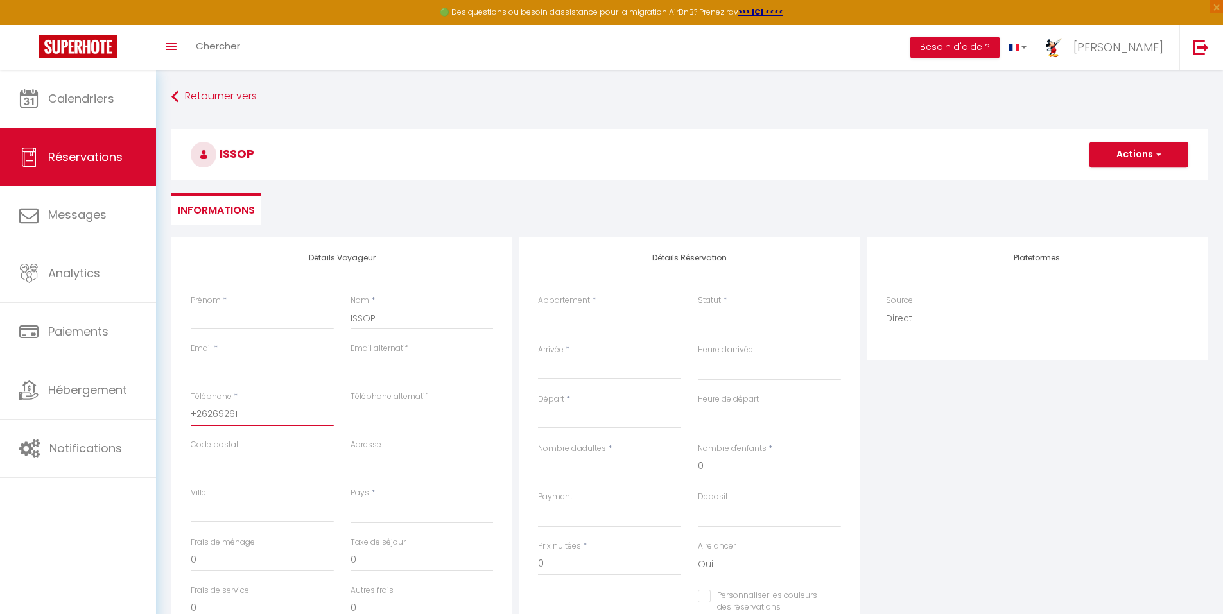
select select
checkbox input "false"
type input "[PHONE_NUMBER]"
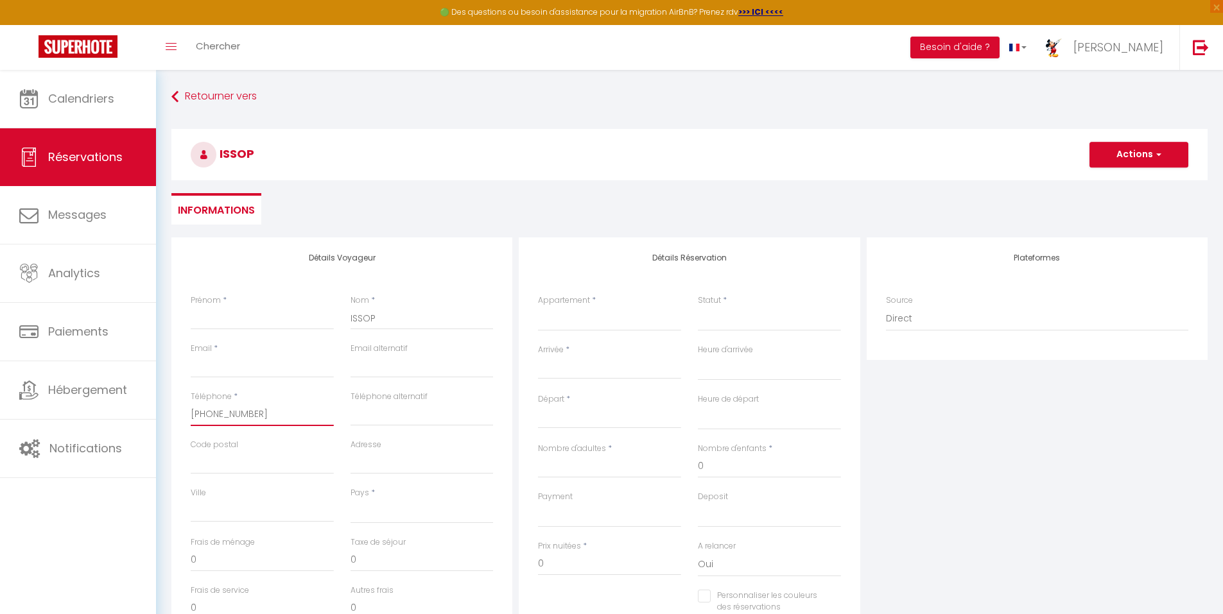
select select
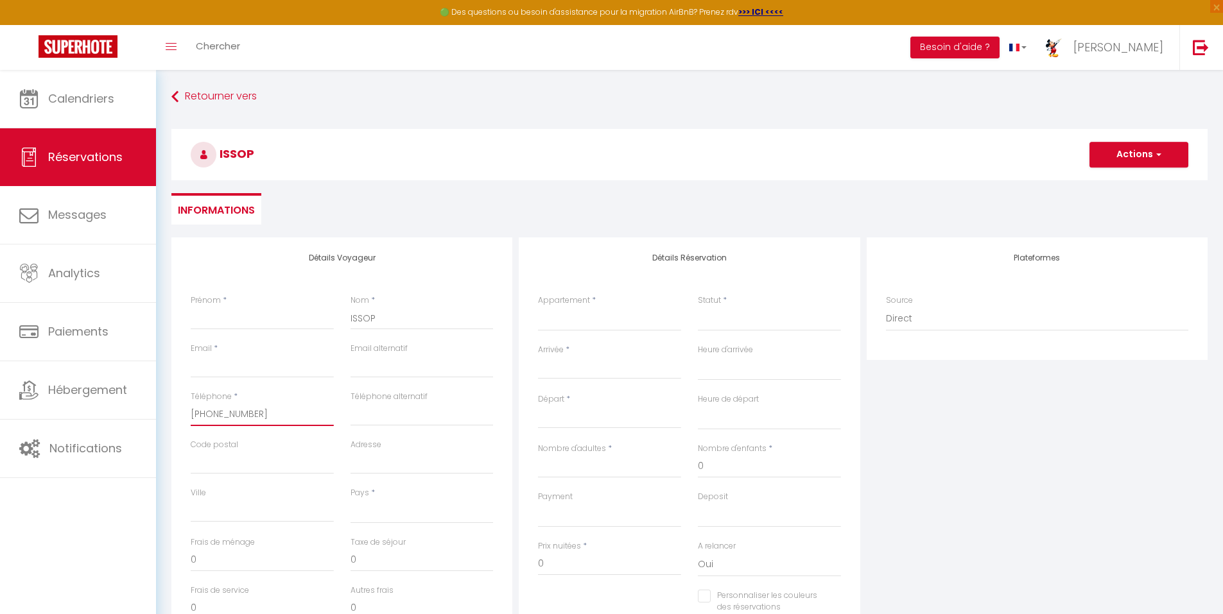
select select
checkbox input "false"
type input "[PHONE_NUMBER]"
select select
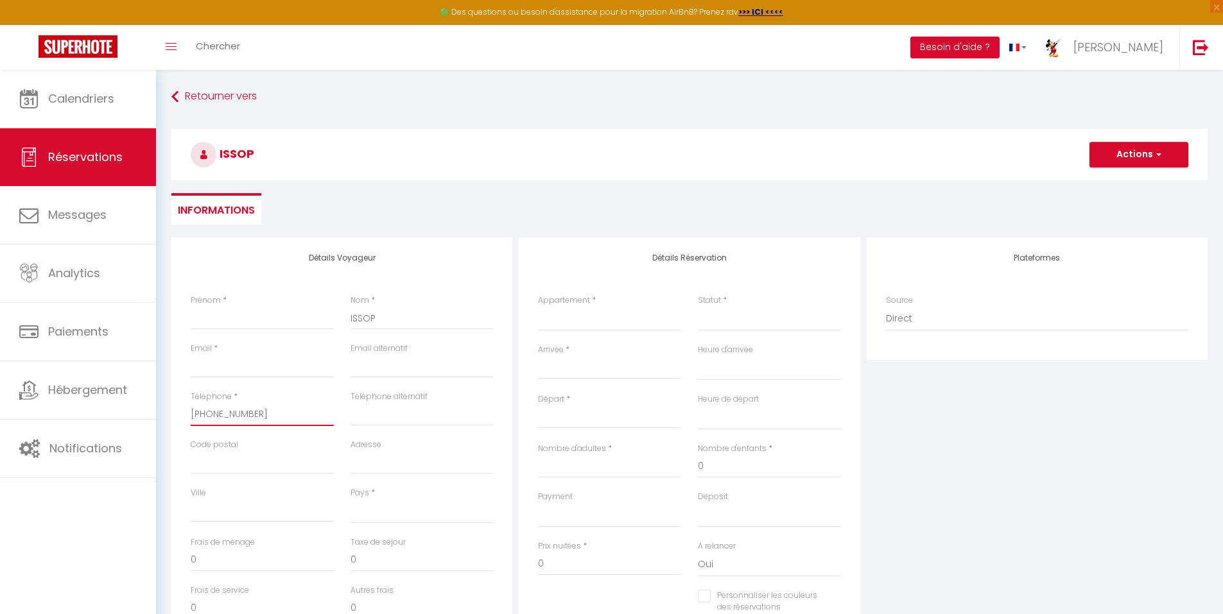
select select
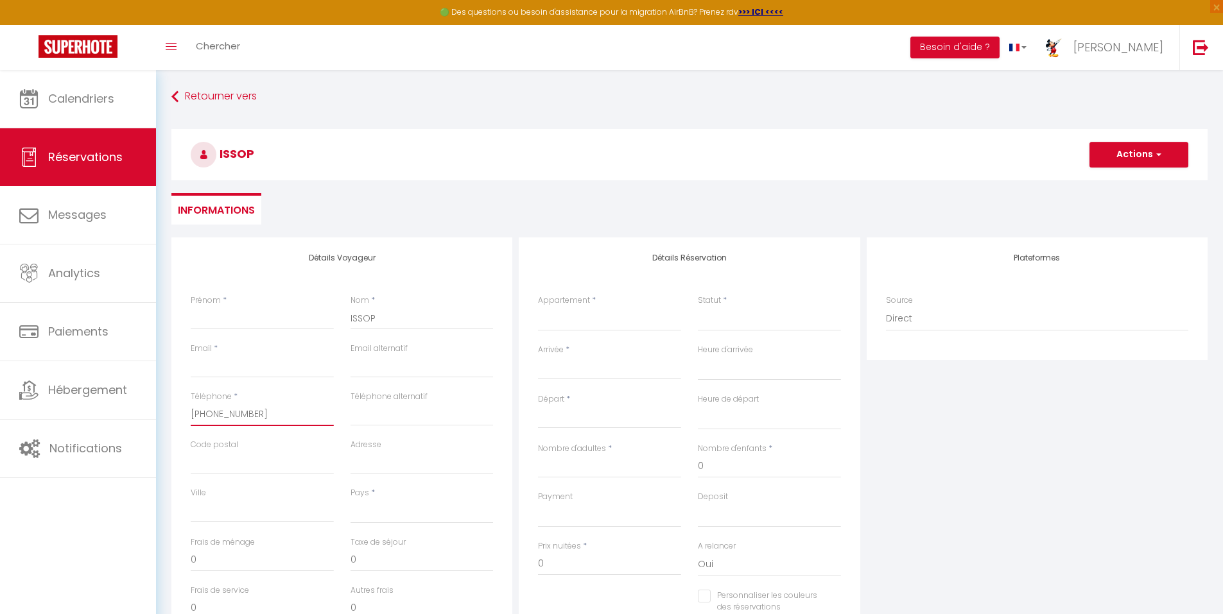
select select
checkbox input "false"
type input "[PHONE_NUMBER]"
select select
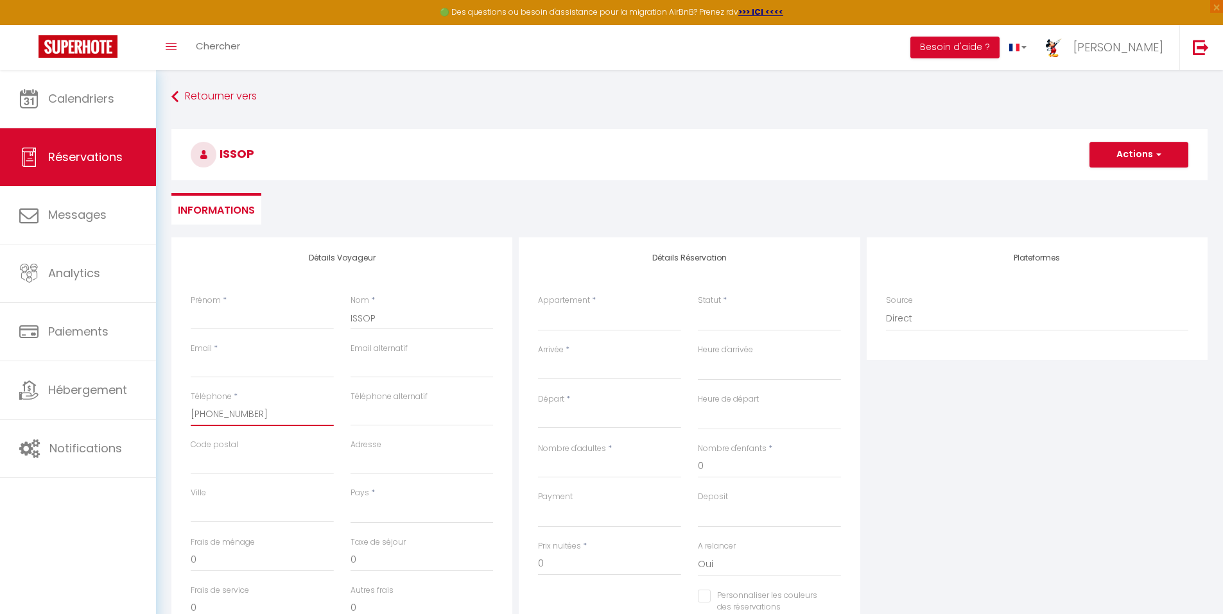
select select
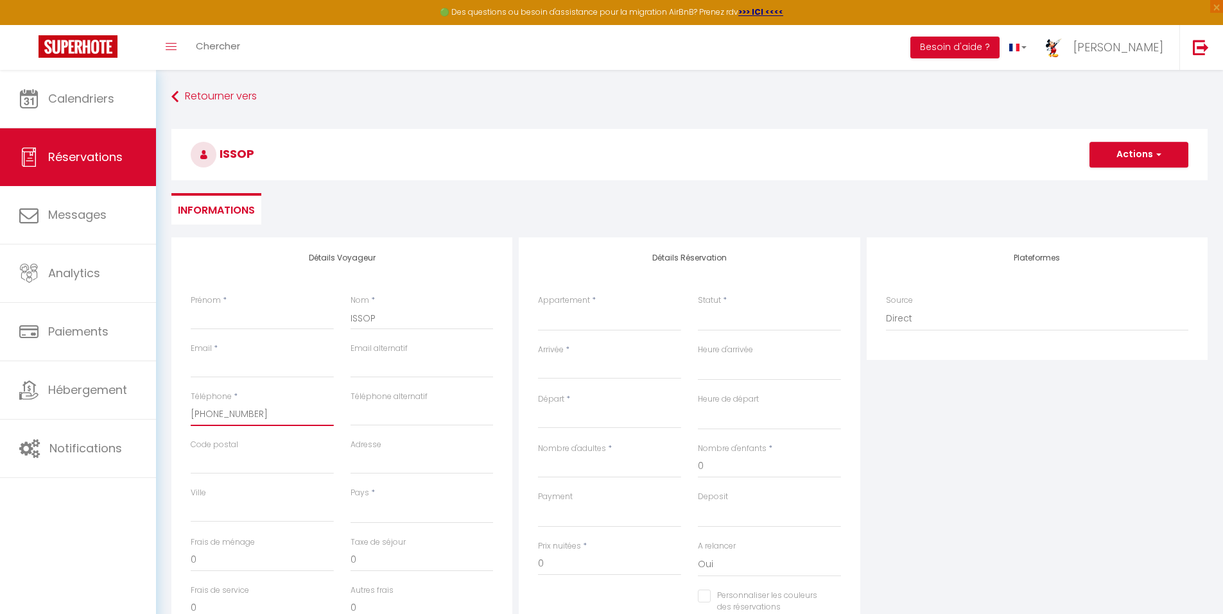
checkbox input "false"
type input "[PHONE_NUMBER]"
select select
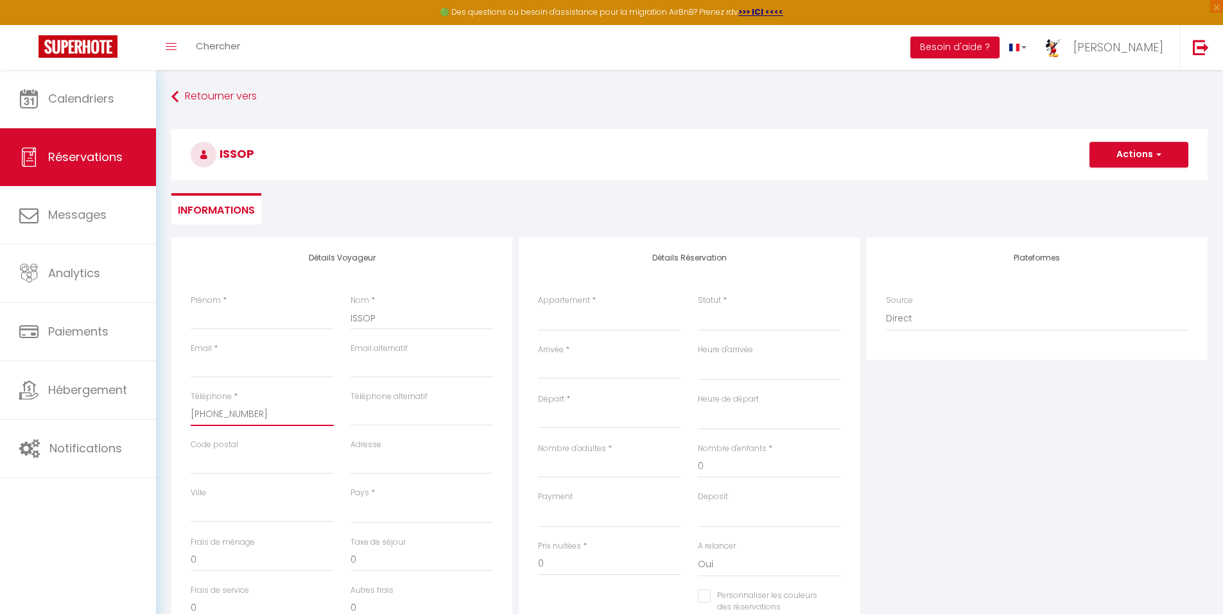
select select
checkbox input "false"
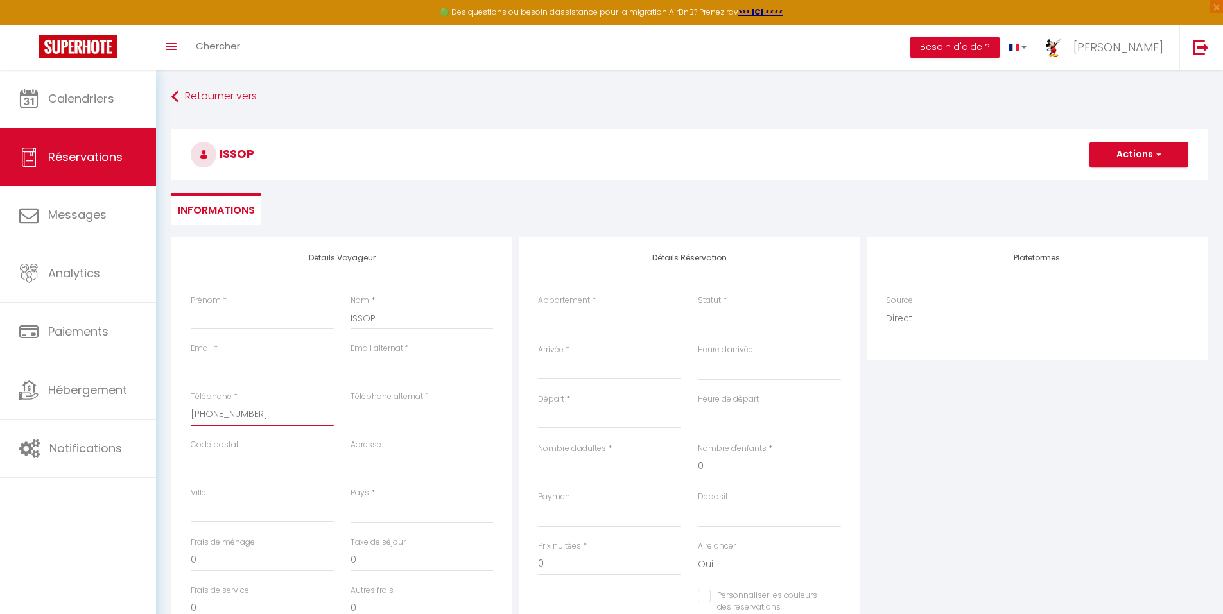
type input "[PHONE_NUMBER]"
click at [250, 322] on input "Prénom" at bounding box center [262, 318] width 143 height 23
click at [591, 316] on select "Disneyland [GEOGRAPHIC_DATA], [GEOGRAPHIC_DATA], Parking gratuit, [GEOGRAPHIC_D…" at bounding box center [609, 319] width 143 height 24
select select "48736"
click at [538, 307] on select "Disneyland [GEOGRAPHIC_DATA], [GEOGRAPHIC_DATA], Parking gratuit, [GEOGRAPHIC_D…" at bounding box center [609, 319] width 143 height 24
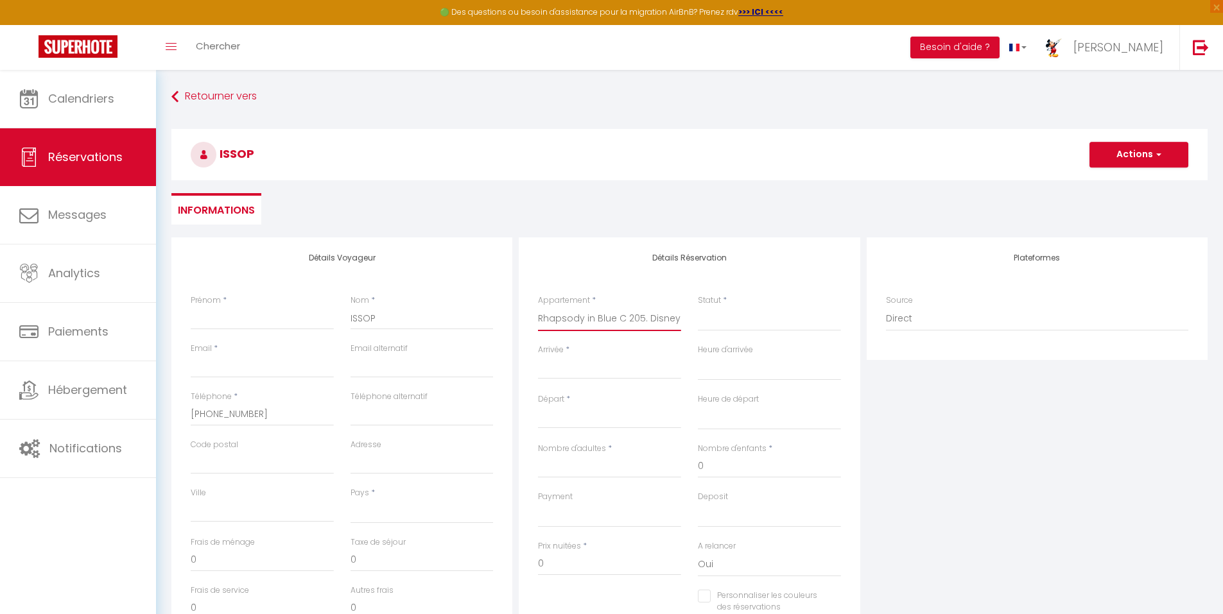
select select
click at [757, 313] on select "Confirmé Non Confirmé [PERSON_NAME] par le voyageur No Show Request" at bounding box center [769, 319] width 143 height 24
click at [698, 307] on select "Confirmé Non Confirmé [PERSON_NAME] par le voyageur No Show Request" at bounding box center [769, 319] width 143 height 24
click at [625, 362] on input "Arrivée" at bounding box center [609, 369] width 143 height 17
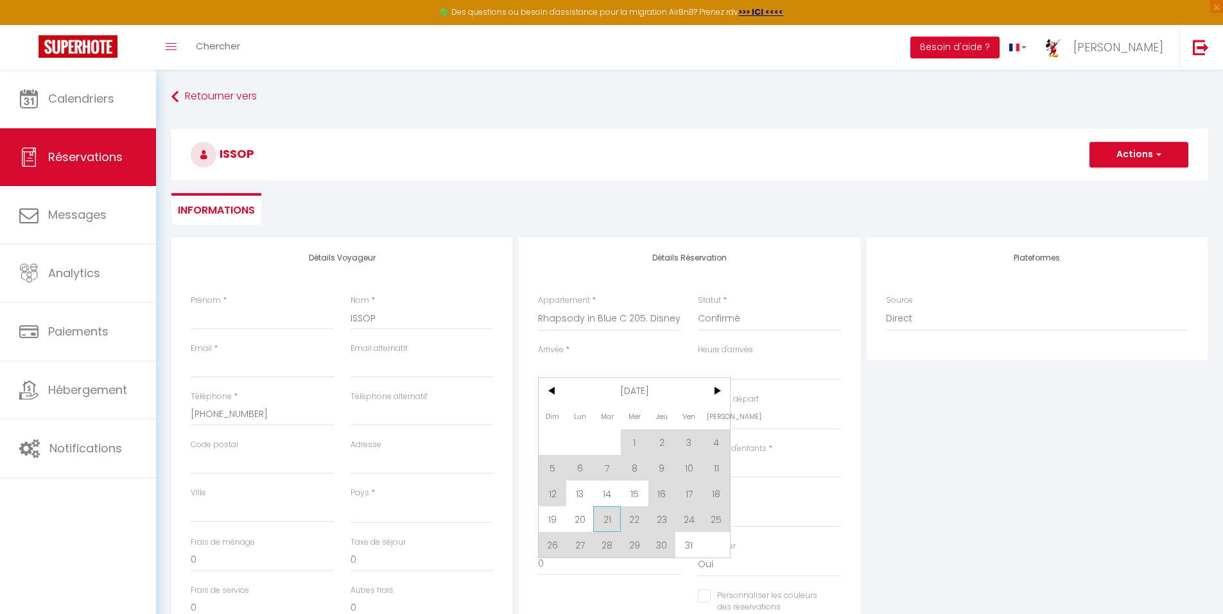
click at [609, 518] on span "21" at bounding box center [607, 520] width 28 height 26
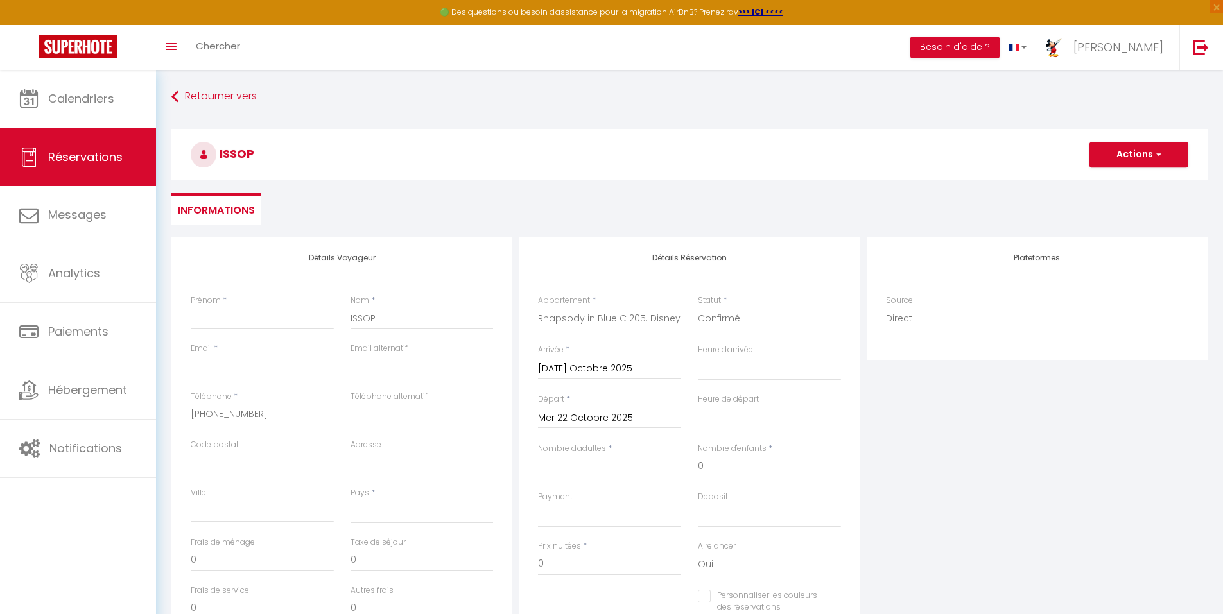
click at [647, 417] on input "Mer 22 Octobre 2025" at bounding box center [609, 418] width 143 height 17
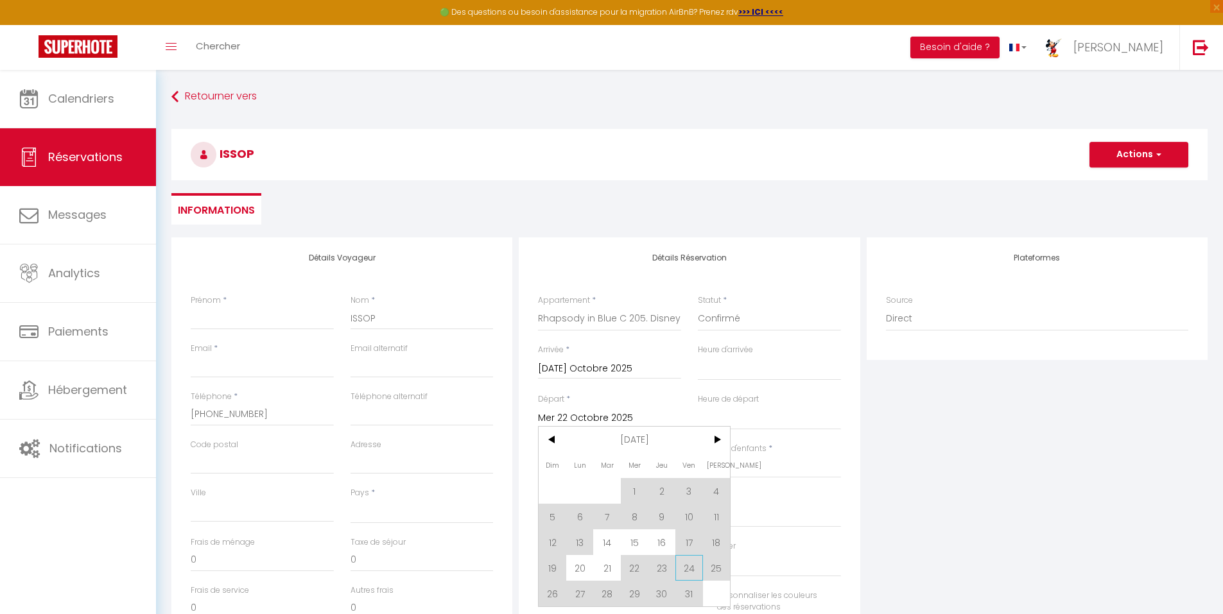
click at [692, 566] on span "24" at bounding box center [689, 568] width 28 height 26
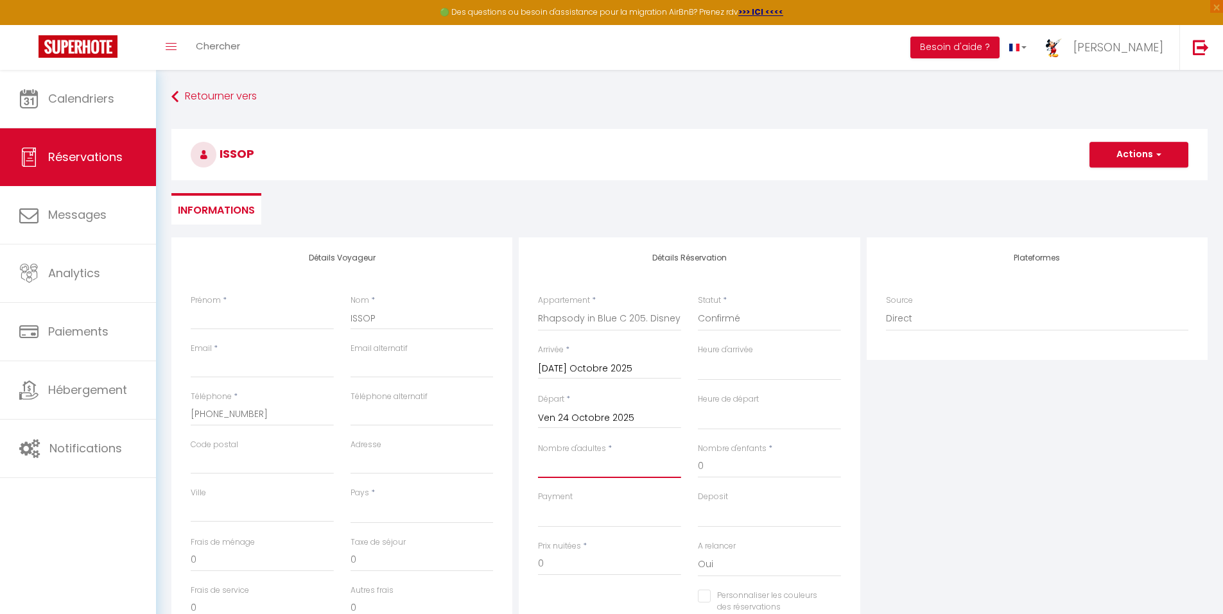
click at [636, 467] on input "Nombre d'adultes" at bounding box center [609, 466] width 143 height 23
click at [706, 467] on input "0" at bounding box center [769, 466] width 143 height 23
click at [698, 466] on input "0" at bounding box center [769, 466] width 143 height 23
click at [253, 320] on input "Prénom" at bounding box center [262, 318] width 143 height 23
click at [401, 514] on select "[GEOGRAPHIC_DATA] [GEOGRAPHIC_DATA] [GEOGRAPHIC_DATA] [GEOGRAPHIC_DATA] [GEOGRA…" at bounding box center [422, 512] width 143 height 24
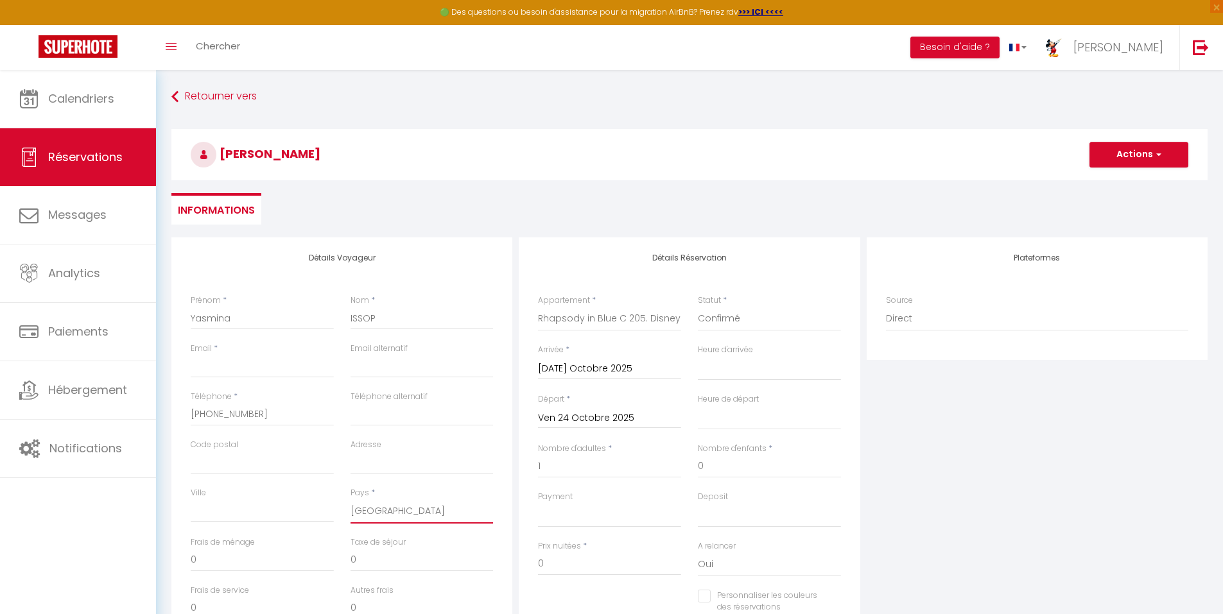
click at [351, 500] on select "[GEOGRAPHIC_DATA] [GEOGRAPHIC_DATA] [GEOGRAPHIC_DATA] [GEOGRAPHIC_DATA] [GEOGRA…" at bounding box center [422, 512] width 143 height 24
click at [250, 366] on input "Email client" at bounding box center [262, 366] width 143 height 23
drag, startPoint x: 295, startPoint y: 420, endPoint x: 249, endPoint y: 363, distance: 73.0
click at [249, 363] on div "Détails Voyageur Prénom * [PERSON_NAME] * ISSOP Email * Email alternatif Téléph…" at bounding box center [341, 467] width 341 height 459
click at [249, 363] on input "Email client" at bounding box center [262, 366] width 143 height 23
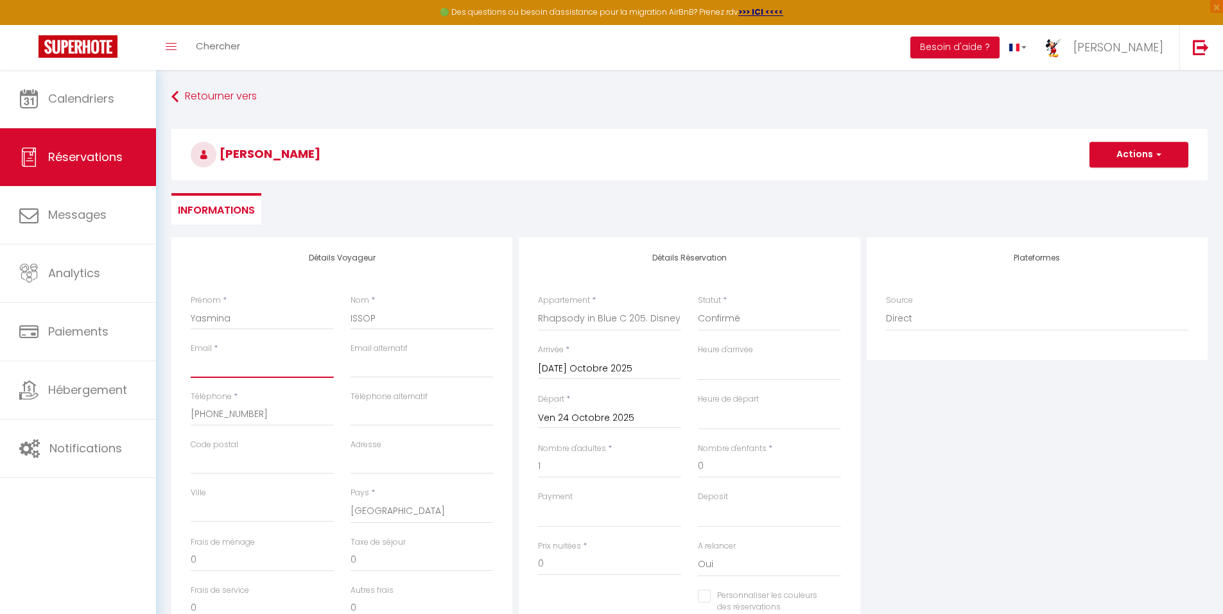
click at [254, 367] on input "Email client" at bounding box center [262, 366] width 143 height 23
paste input "[EMAIL_ADDRESS][DOMAIN_NAME]"
click at [1138, 149] on button "Actions" at bounding box center [1139, 155] width 99 height 26
click at [1120, 182] on link "Enregistrer" at bounding box center [1126, 183] width 101 height 17
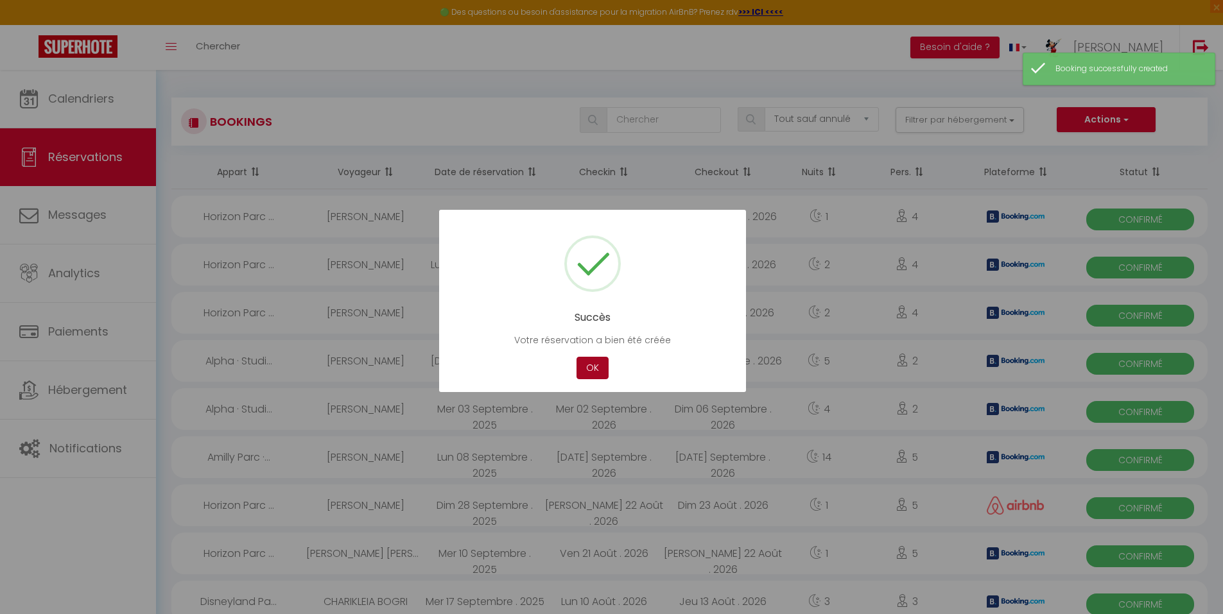
click at [595, 365] on button "OK" at bounding box center [593, 368] width 32 height 22
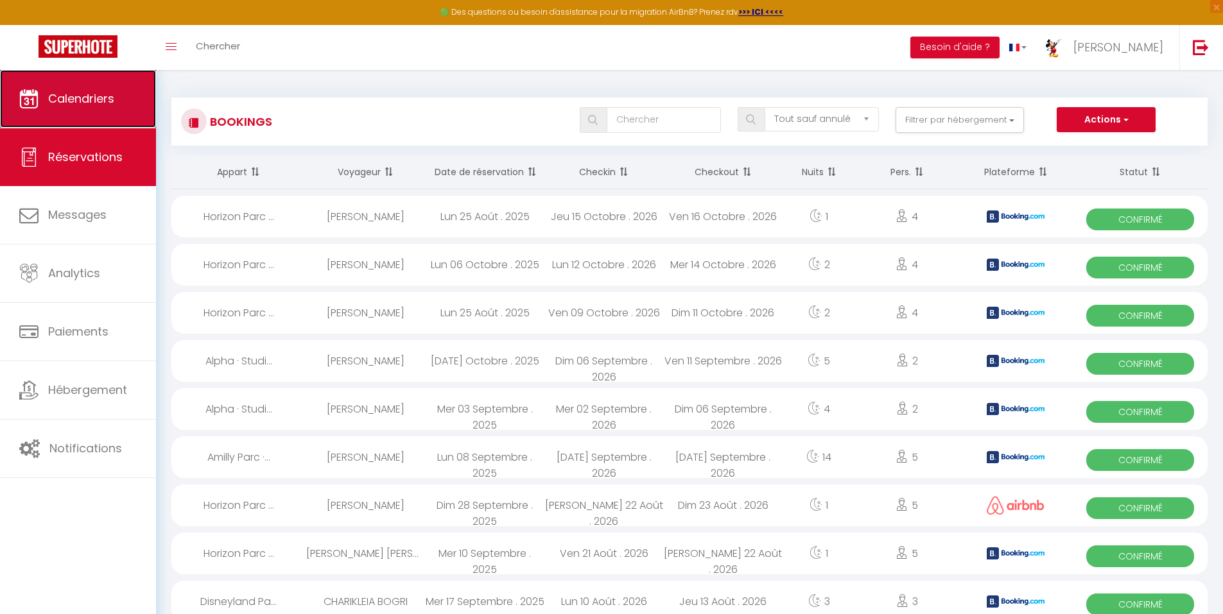
click at [89, 98] on span "Calendriers" at bounding box center [81, 99] width 66 height 16
